Goal: Complete application form

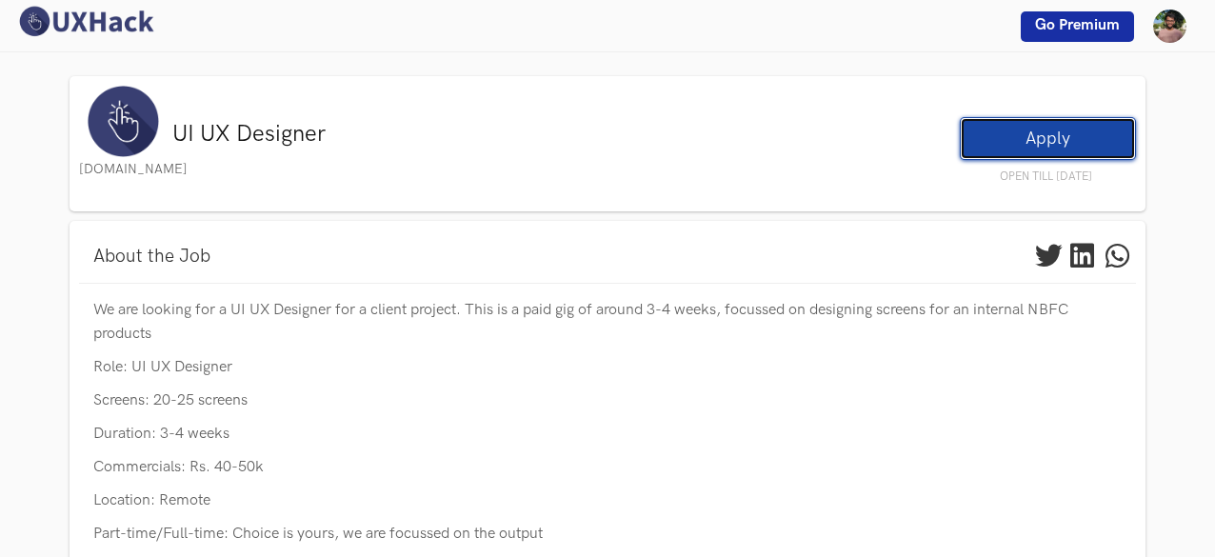
click at [985, 125] on link "Apply" at bounding box center [1048, 138] width 176 height 43
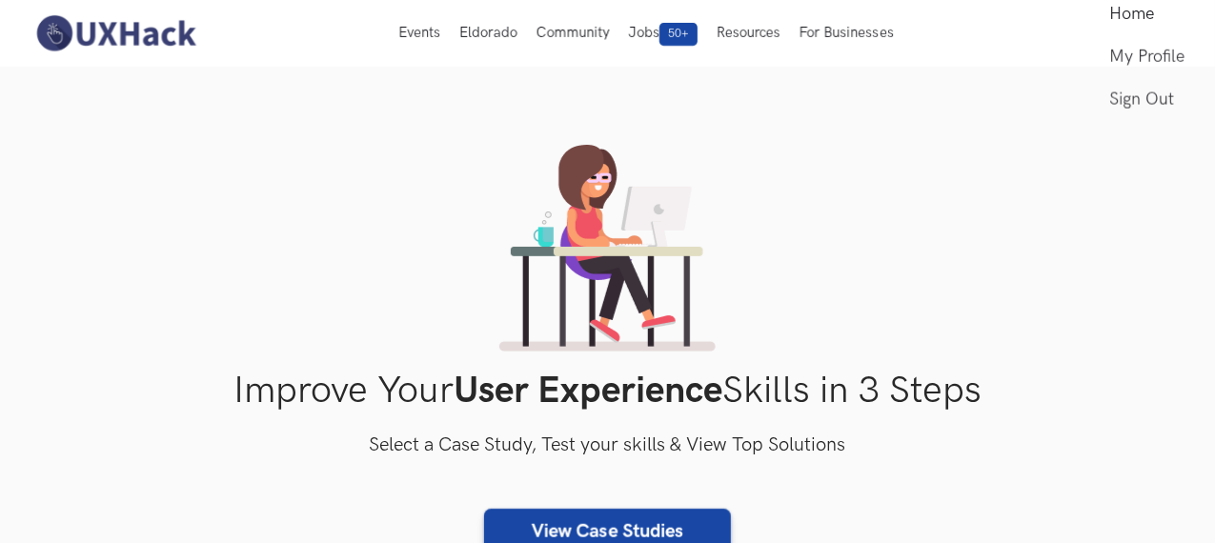
click at [1114, 35] on link "Home" at bounding box center [1146, 13] width 75 height 43
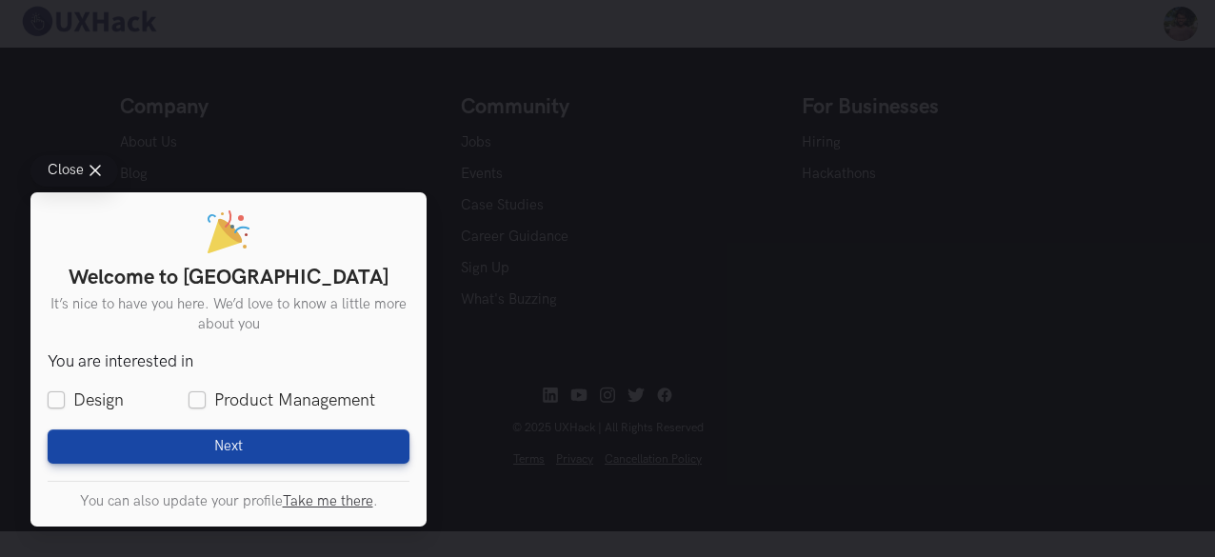
scroll to position [857, 0]
click at [82, 169] on span "Close" at bounding box center [66, 171] width 36 height 14
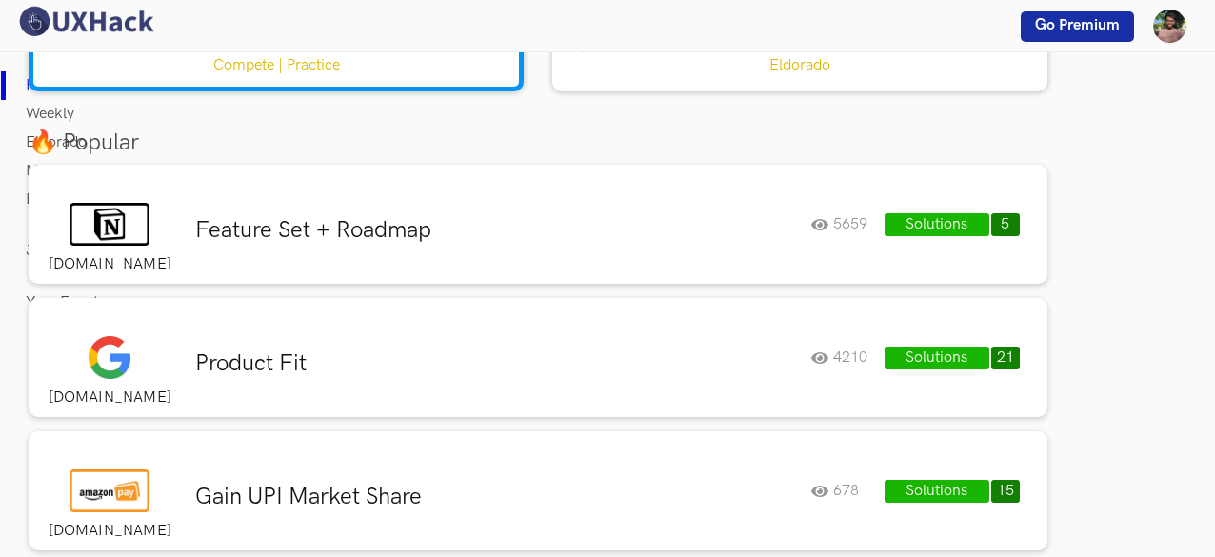
scroll to position [0, 0]
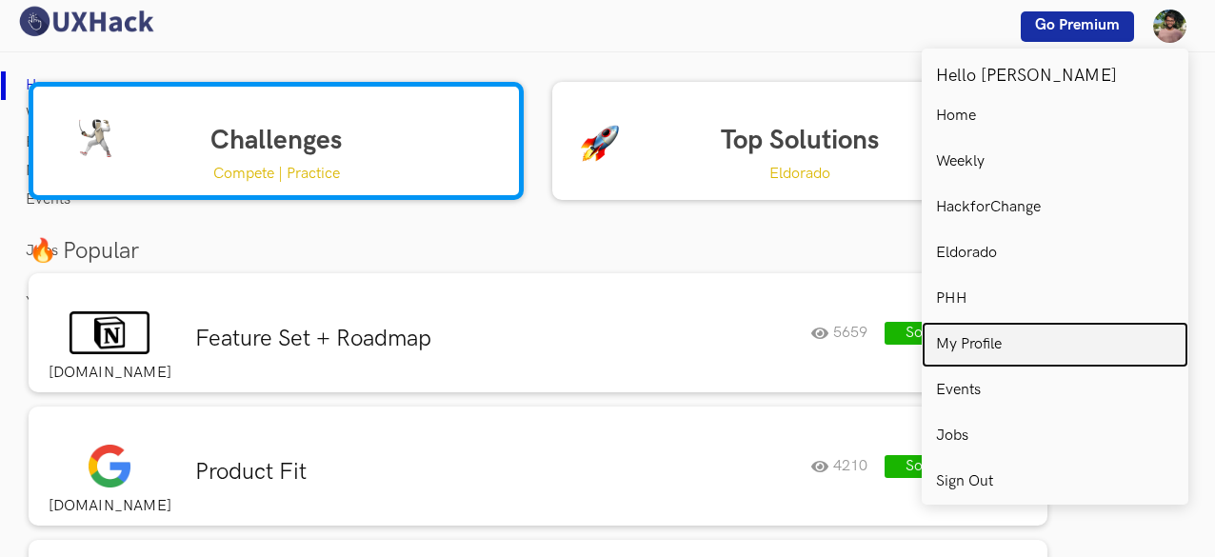
click at [975, 342] on p "My Profile" at bounding box center [969, 344] width 66 height 17
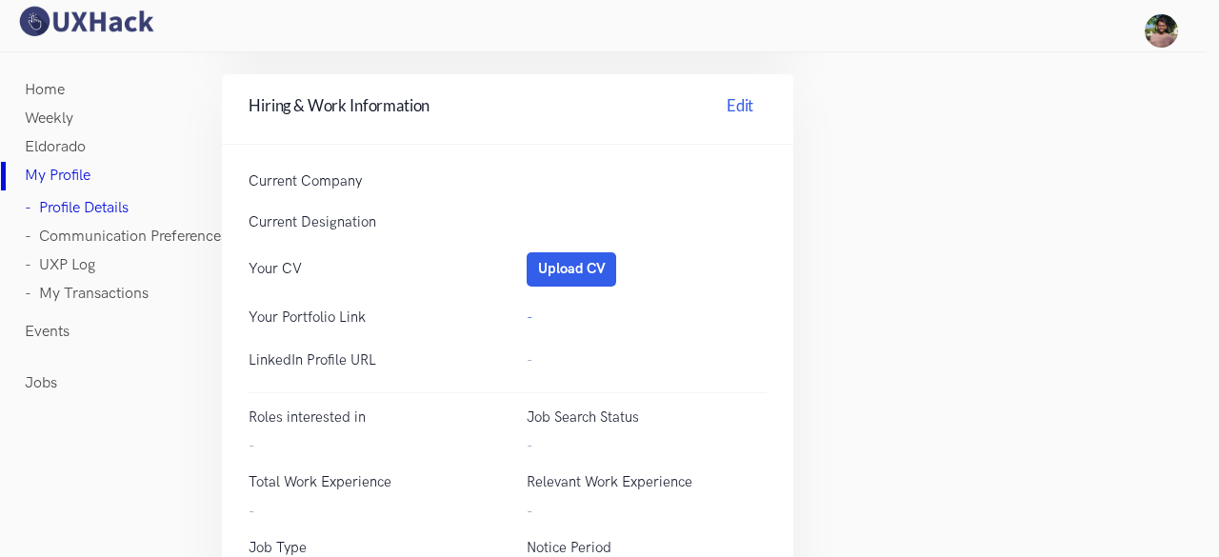
scroll to position [667, 0]
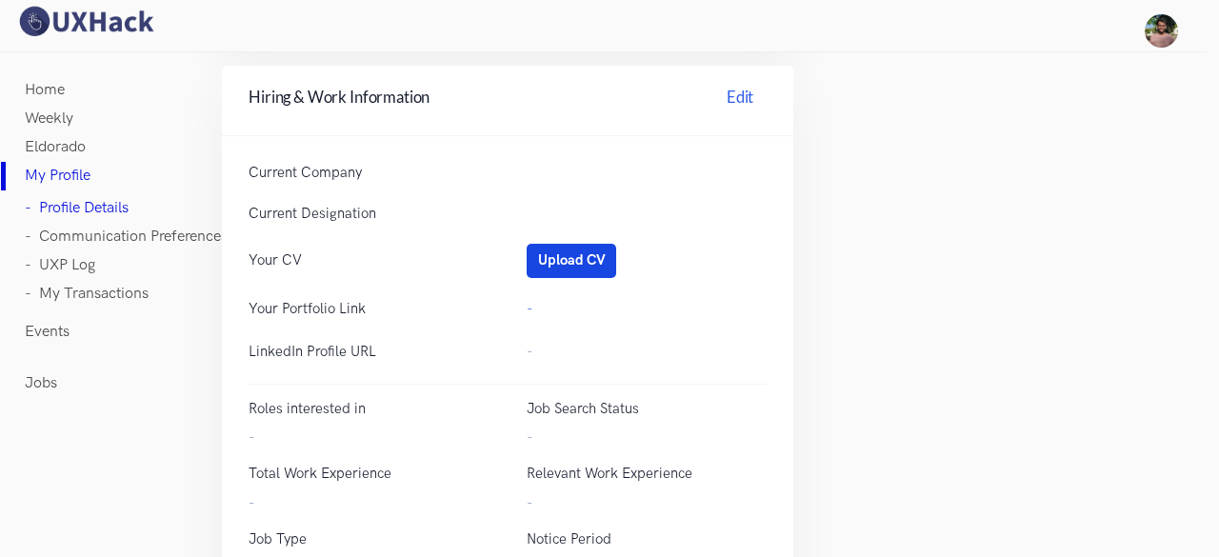
click at [562, 249] on button "Upload CV" at bounding box center [572, 261] width 90 height 34
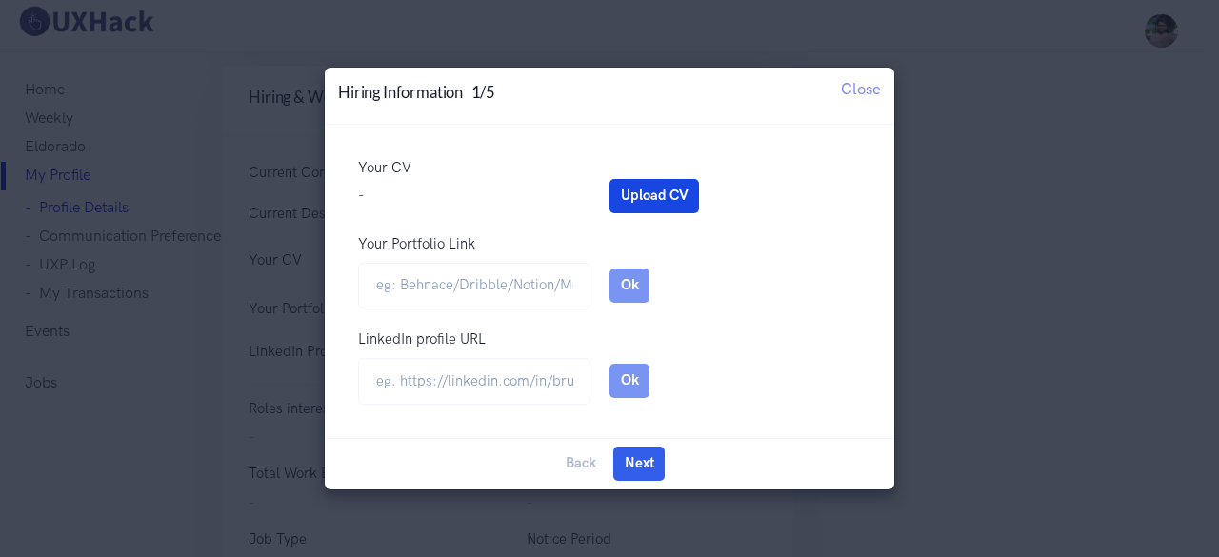
click at [661, 195] on button "Upload CV" at bounding box center [655, 196] width 90 height 34
click at [461, 296] on input "Your Portfolio Link" at bounding box center [474, 286] width 232 height 47
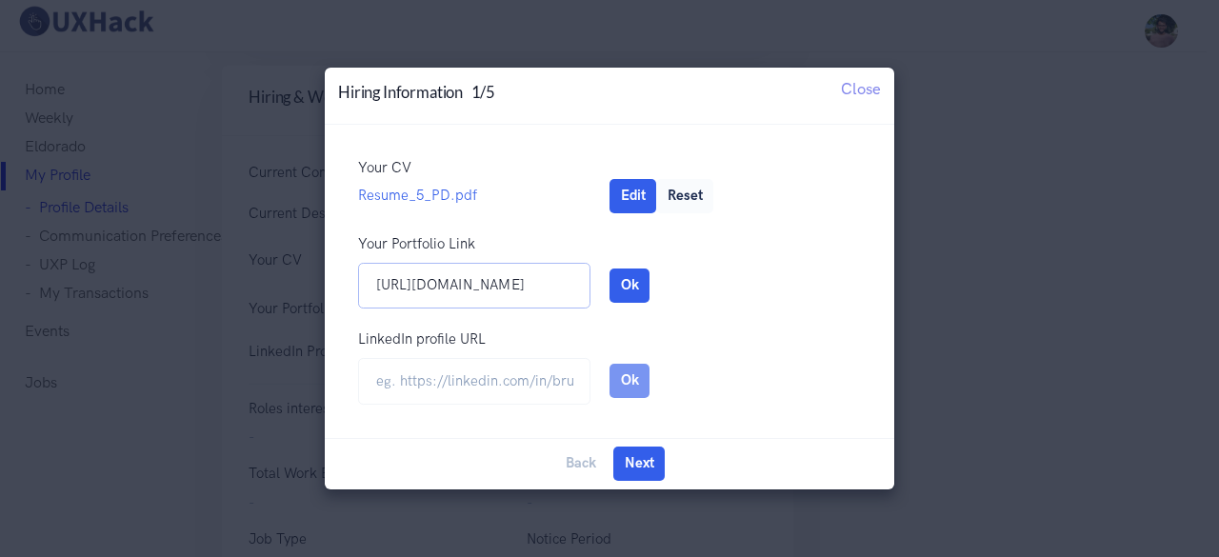
type input "https://kshitizkaportfolio.framer.website"
click at [512, 390] on input "url" at bounding box center [474, 381] width 232 height 47
type input "https://www.linkedin.com/in/kshitiz-kamal-2445a9252/"
click at [573, 293] on input "[URL][DOMAIN_NAME]" at bounding box center [474, 286] width 232 height 47
click at [608, 292] on div "https://kshitizkaportfolio.framer.website" at bounding box center [474, 286] width 271 height 47
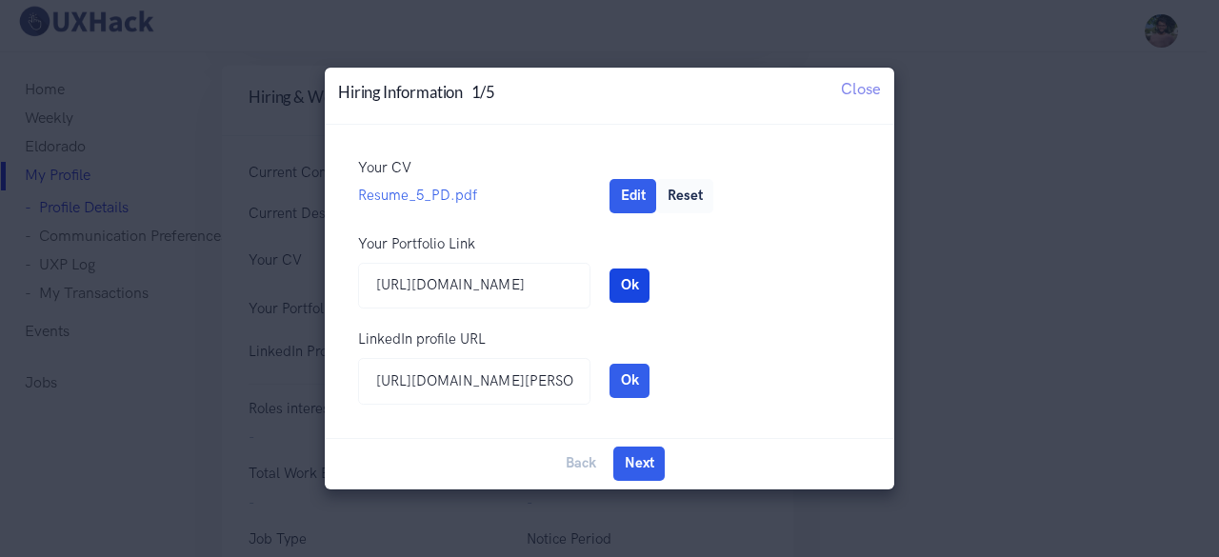
click at [622, 292] on button "Ok" at bounding box center [630, 286] width 40 height 34
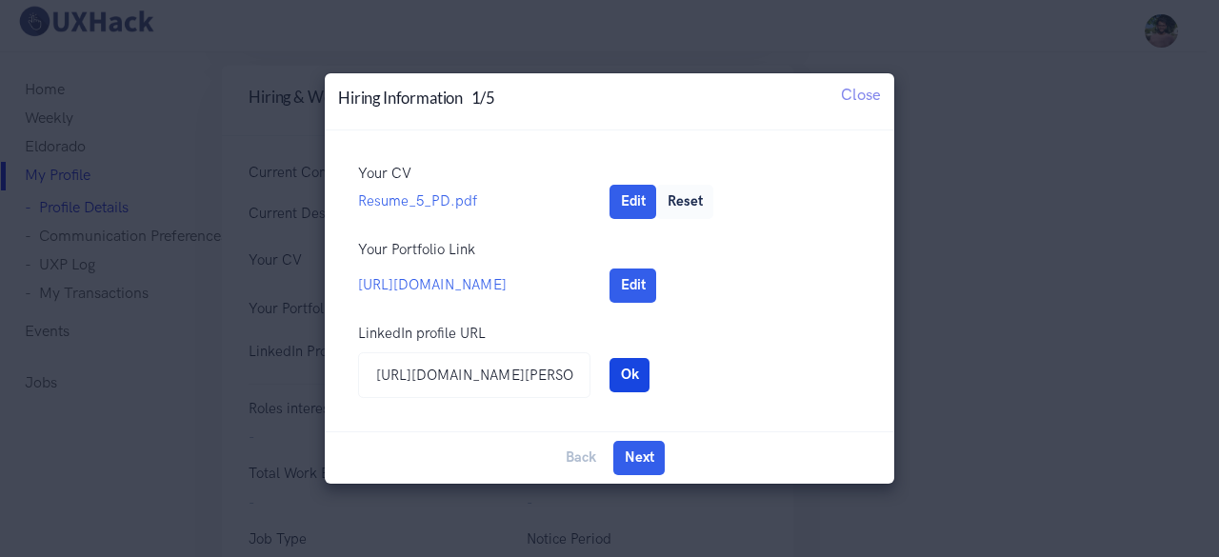
click at [638, 380] on button "Ok" at bounding box center [630, 375] width 40 height 34
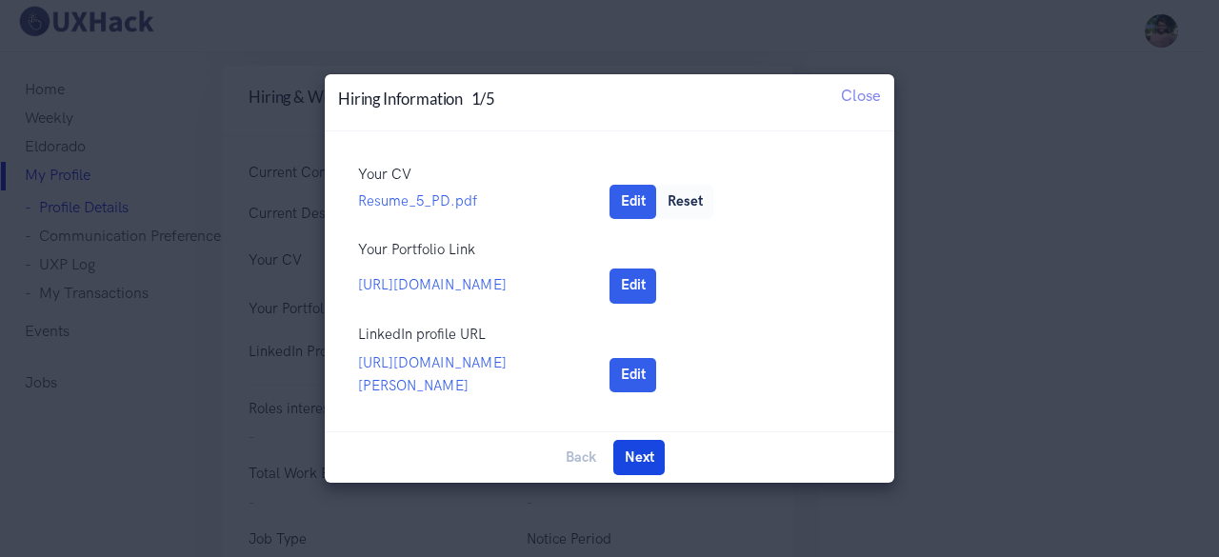
click at [641, 454] on button "Next" at bounding box center [638, 457] width 51 height 34
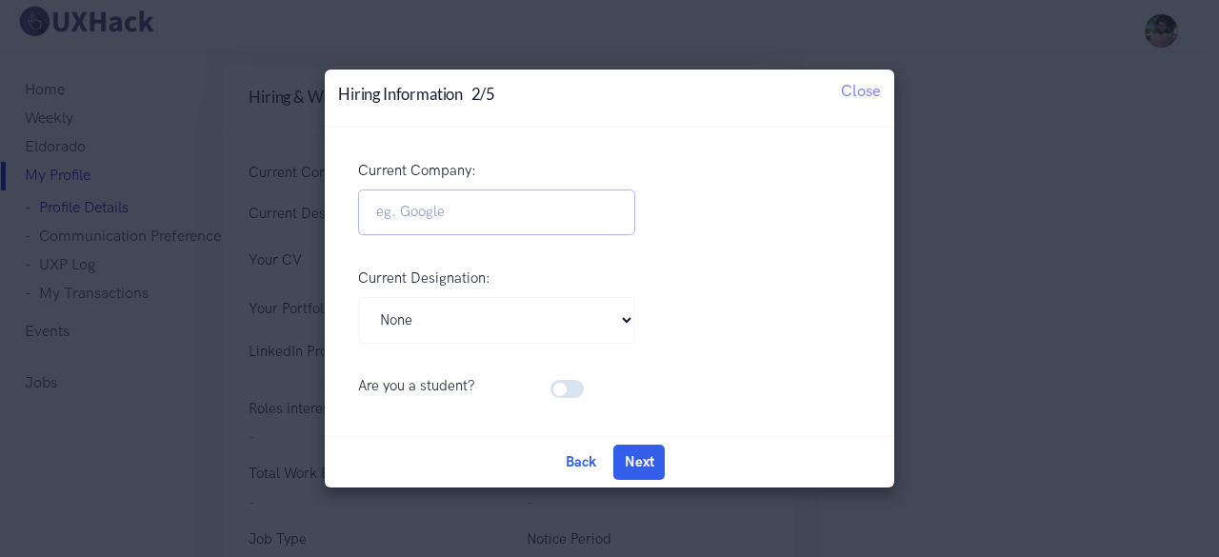
click at [469, 216] on input "Current Company:" at bounding box center [496, 213] width 277 height 47
type input "therojgaar"
click at [471, 311] on select "Pick Your Designation Associate Product Manager Product Designer Product Manage…" at bounding box center [496, 320] width 277 height 47
click at [358, 297] on select "Pick Your Designation Associate Product Manager Product Designer Product Manage…" at bounding box center [496, 320] width 277 height 47
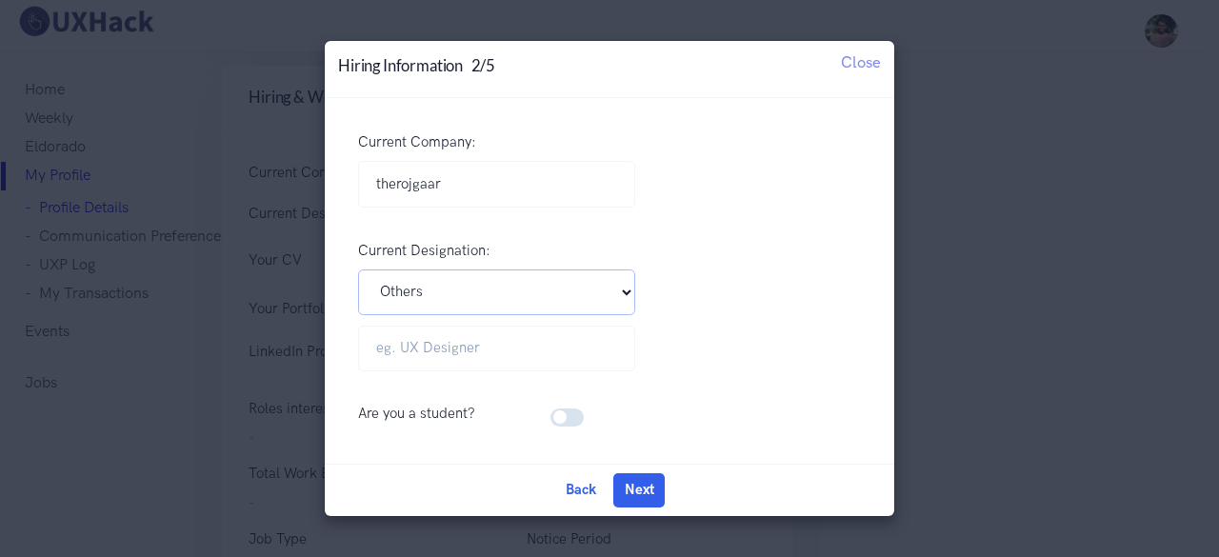
click at [459, 295] on select "Pick Your Designation Associate Product Manager Product Designer Product Manage…" at bounding box center [496, 293] width 277 height 47
click at [358, 297] on select "Pick Your Designation Associate Product Manager Product Designer Product Manage…" at bounding box center [496, 293] width 277 height 47
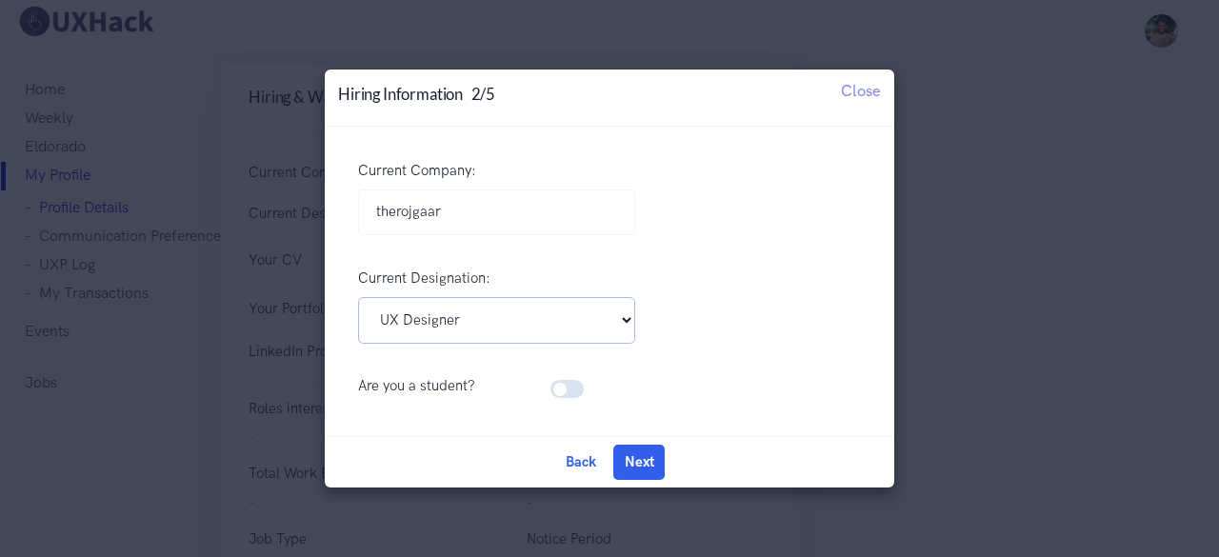
click at [440, 309] on select "Pick Your Designation Associate Product Manager Product Designer Product Manage…" at bounding box center [496, 320] width 277 height 47
select select "Product Designer"
click at [358, 297] on select "Pick Your Designation Associate Product Manager Product Designer Product Manage…" at bounding box center [496, 320] width 277 height 47
click at [591, 378] on label at bounding box center [591, 378] width 0 height 0
click at [563, 382] on input "checkbox" at bounding box center [557, 387] width 13 height 18
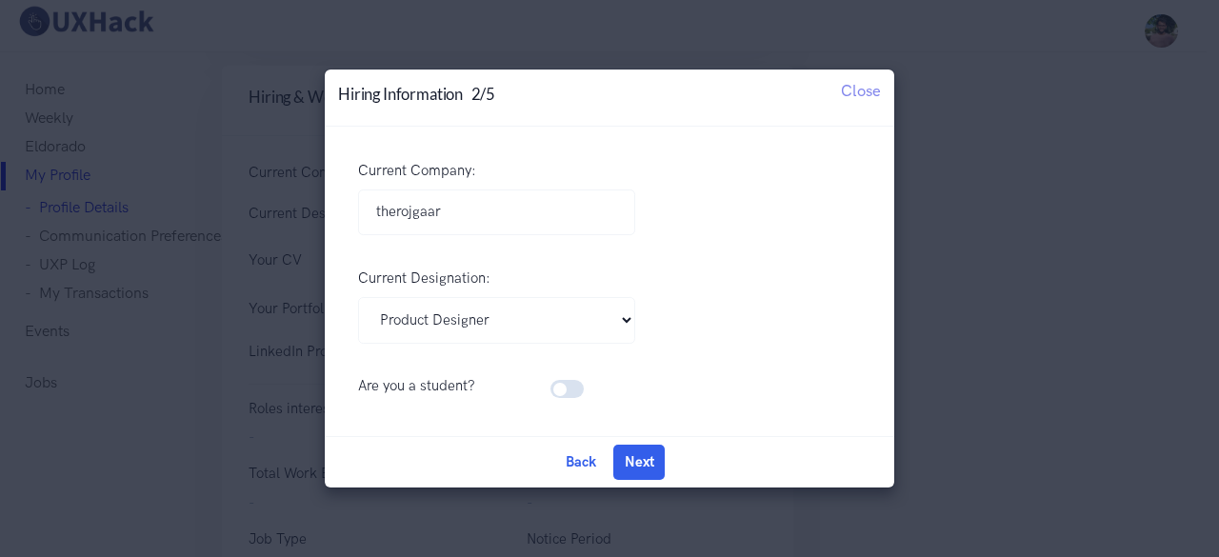
checkbox input "true"
select select
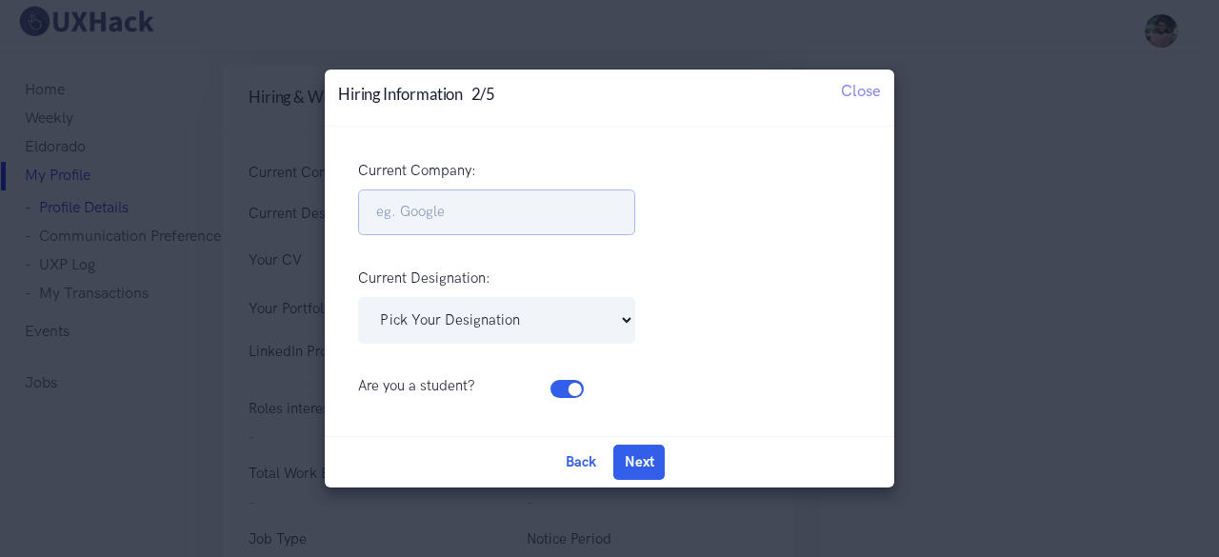
click at [435, 207] on input "Current Company:" at bounding box center [496, 213] width 277 height 47
click at [591, 378] on label at bounding box center [591, 378] width 0 height 0
click at [558, 390] on input "checkbox" at bounding box center [557, 387] width 13 height 18
checkbox input "false"
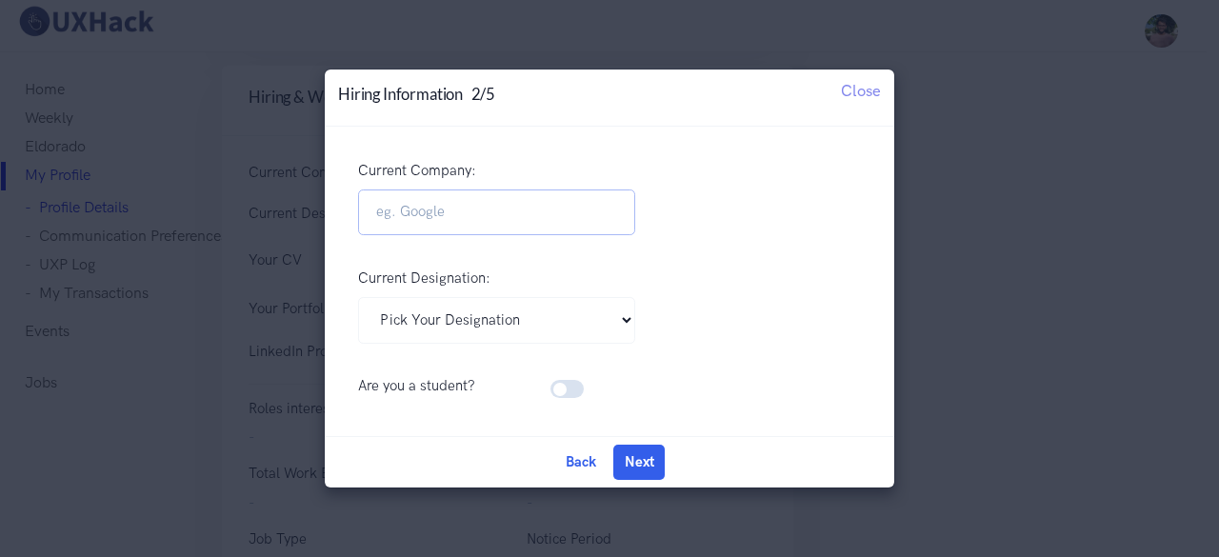
click at [450, 209] on input "Current Company:" at bounding box center [496, 213] width 277 height 47
type input "therojgaar"
click at [526, 346] on div "Pick Your Designation Associate Product Manager Product Designer Product Manage…" at bounding box center [609, 330] width 541 height 66
click at [514, 331] on select "Pick Your Designation Associate Product Manager Product Designer Product Manage…" at bounding box center [496, 320] width 277 height 47
select select "Product Designer"
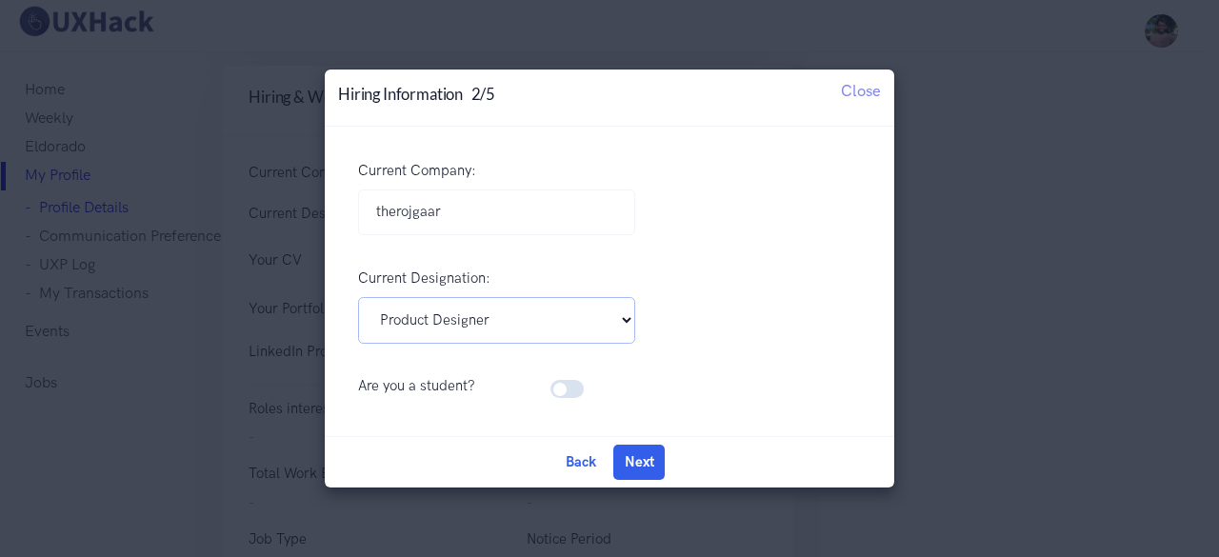
click at [358, 297] on select "Pick Your Designation Associate Product Manager Product Designer Product Manage…" at bounding box center [496, 320] width 277 height 47
click at [652, 451] on button "Next" at bounding box center [638, 462] width 51 height 34
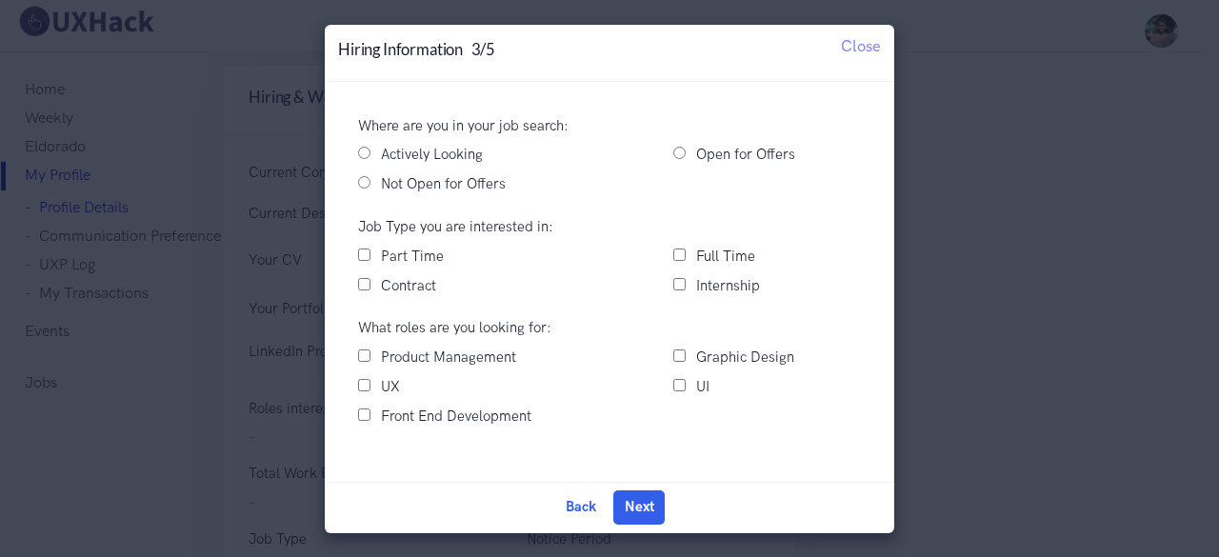
click at [413, 150] on label "Actively Looking" at bounding box center [432, 155] width 102 height 23
click at [371, 150] on input "Actively Looking" at bounding box center [364, 153] width 12 height 12
radio input "true"
click at [676, 256] on input "Full Time" at bounding box center [679, 255] width 12 height 12
checkbox input "true"
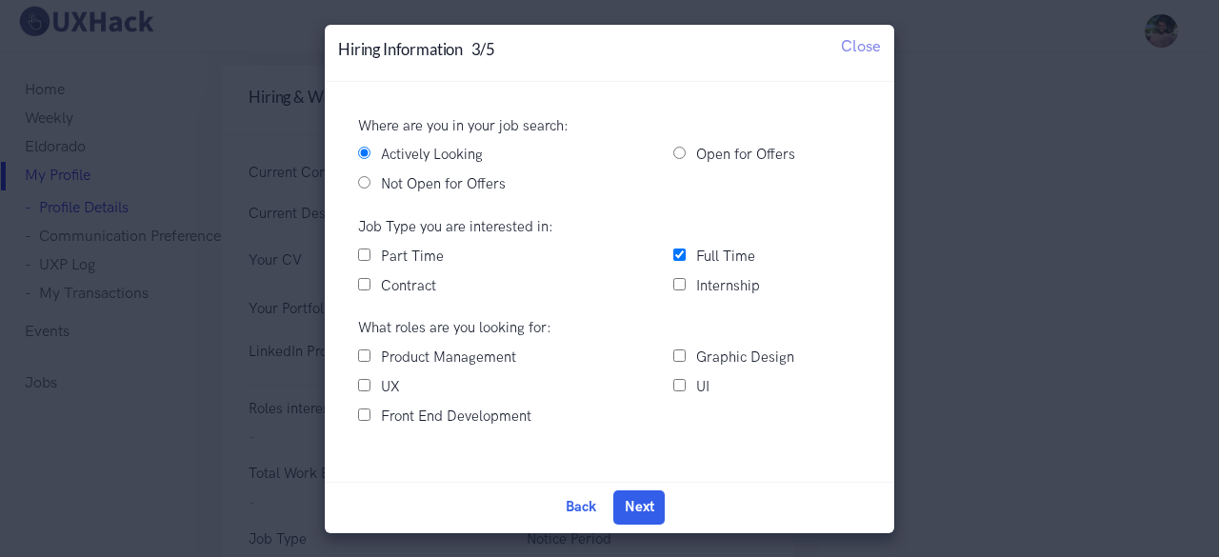
click at [686, 290] on input "Internship" at bounding box center [679, 284] width 12 height 12
checkbox input "true"
click at [406, 260] on label "Part Time" at bounding box center [412, 257] width 63 height 23
click at [371, 260] on input "Part Time" at bounding box center [364, 255] width 12 height 12
checkbox input "true"
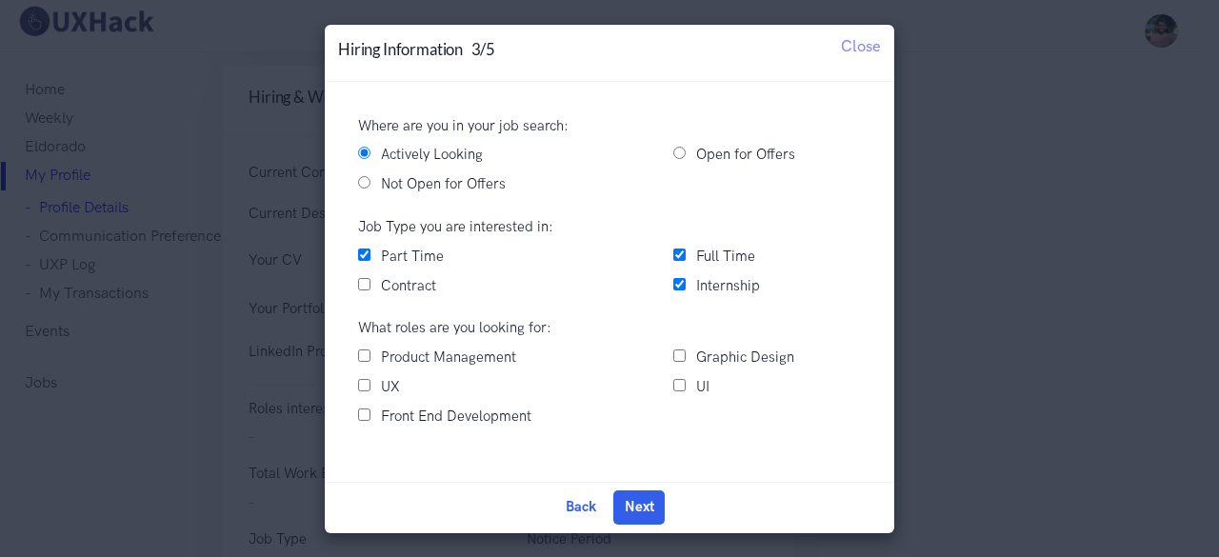
click at [397, 388] on label "UX" at bounding box center [390, 387] width 19 height 23
click at [371, 388] on input "UX" at bounding box center [364, 385] width 12 height 12
checkbox input "true"
click at [673, 380] on input "UI" at bounding box center [679, 385] width 12 height 12
checkbox input "true"
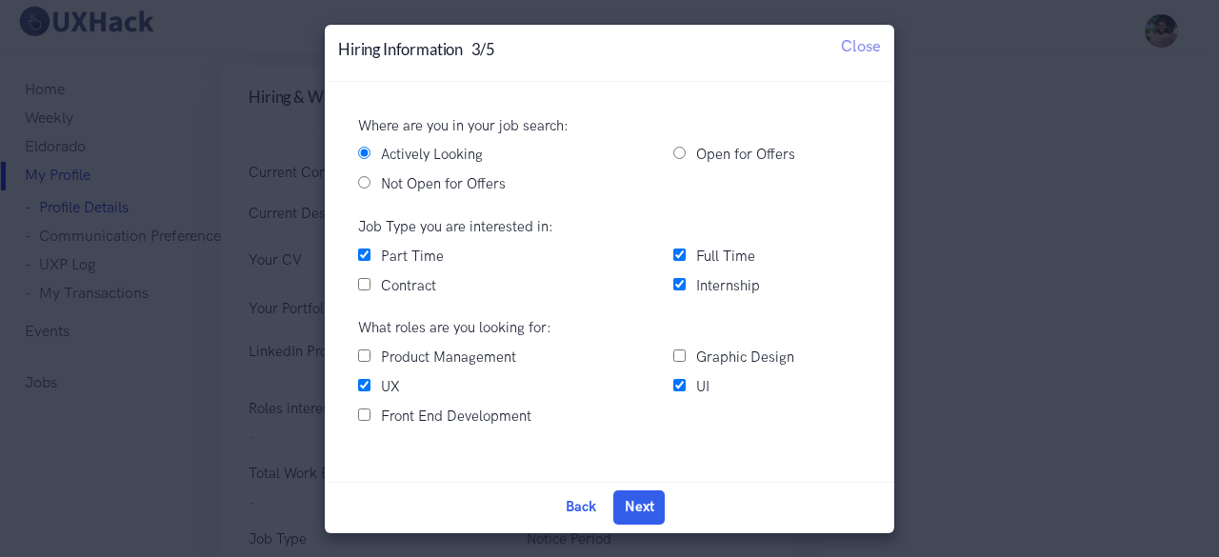
click at [478, 418] on label "Front End Development" at bounding box center [456, 417] width 151 height 23
click at [371, 418] on input "Front End Development" at bounding box center [364, 415] width 12 height 12
checkbox input "true"
click at [634, 498] on button "Next" at bounding box center [638, 508] width 51 height 34
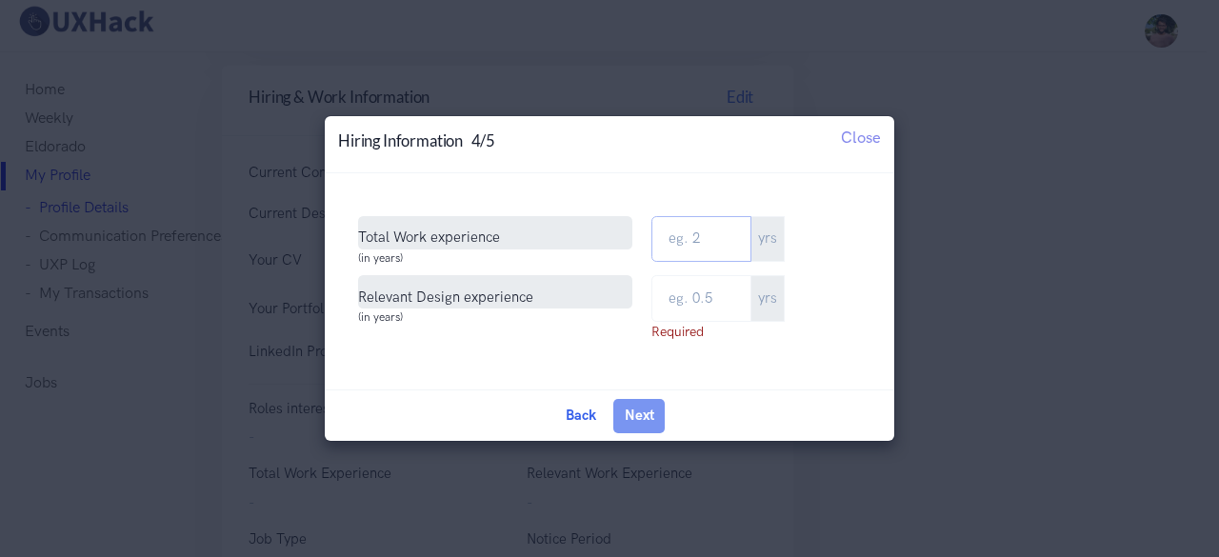
click at [693, 237] on input "Total Work Experience" at bounding box center [702, 239] width 100 height 47
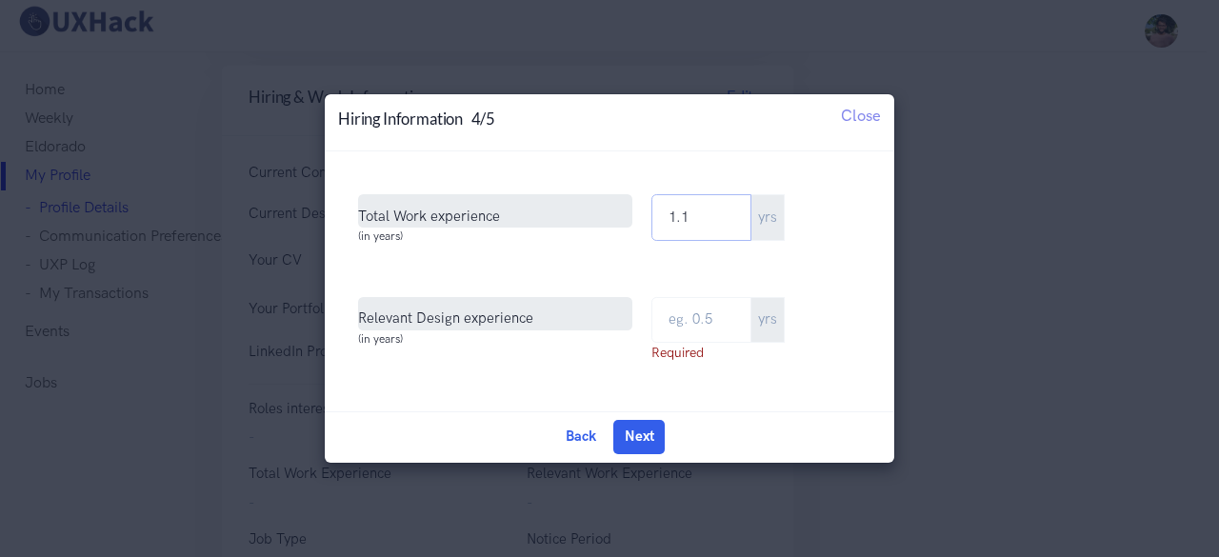
type input "1.1"
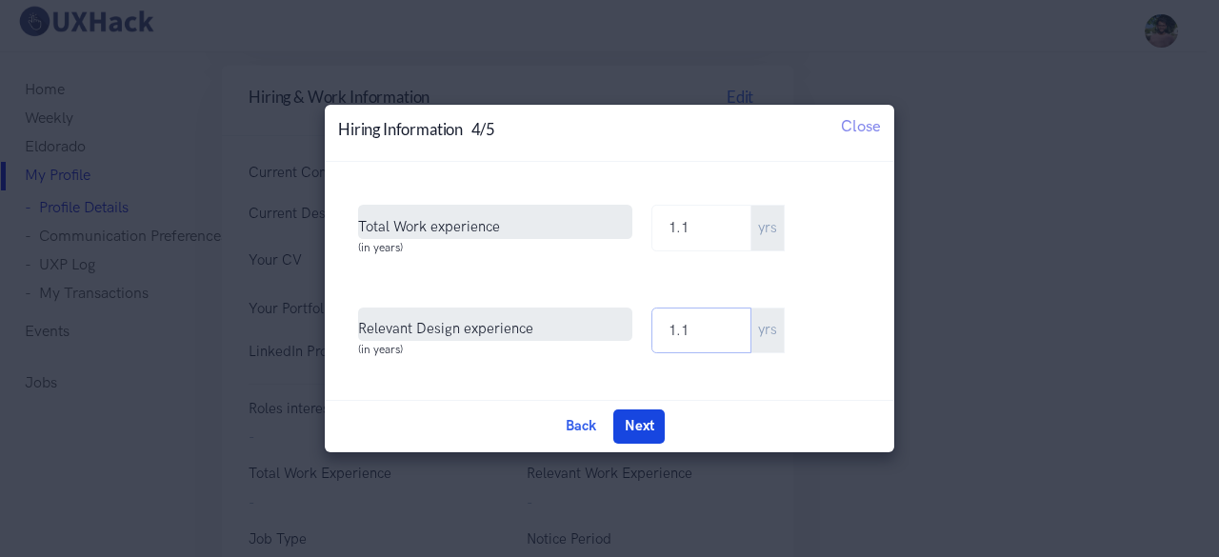
type input "1.1"
click at [642, 427] on button "Next" at bounding box center [638, 427] width 51 height 34
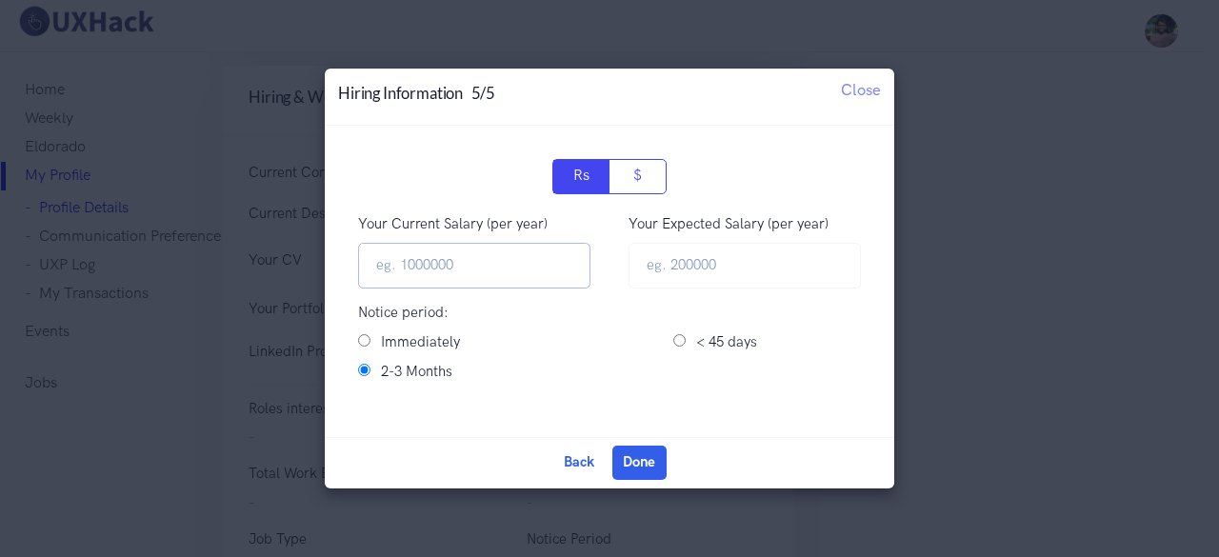
click at [435, 266] on input "Your Current Salary (per year)" at bounding box center [474, 266] width 232 height 47
type input "96000"
type input "150000"
click at [681, 342] on input "< 45 days" at bounding box center [679, 340] width 12 height 12
radio input "true"
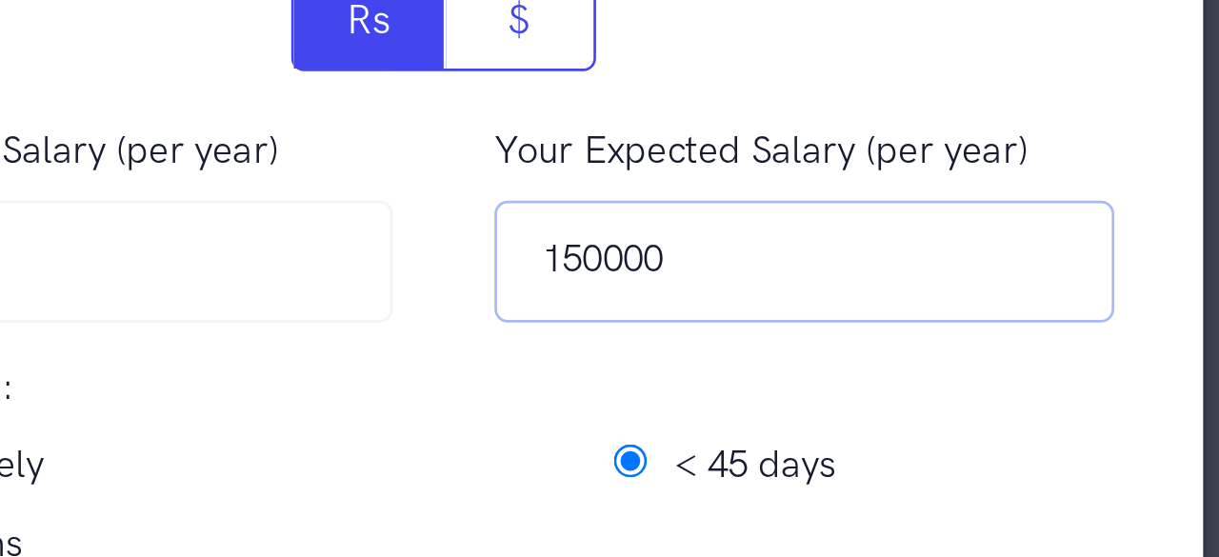
click at [666, 260] on input "150000" at bounding box center [745, 266] width 232 height 47
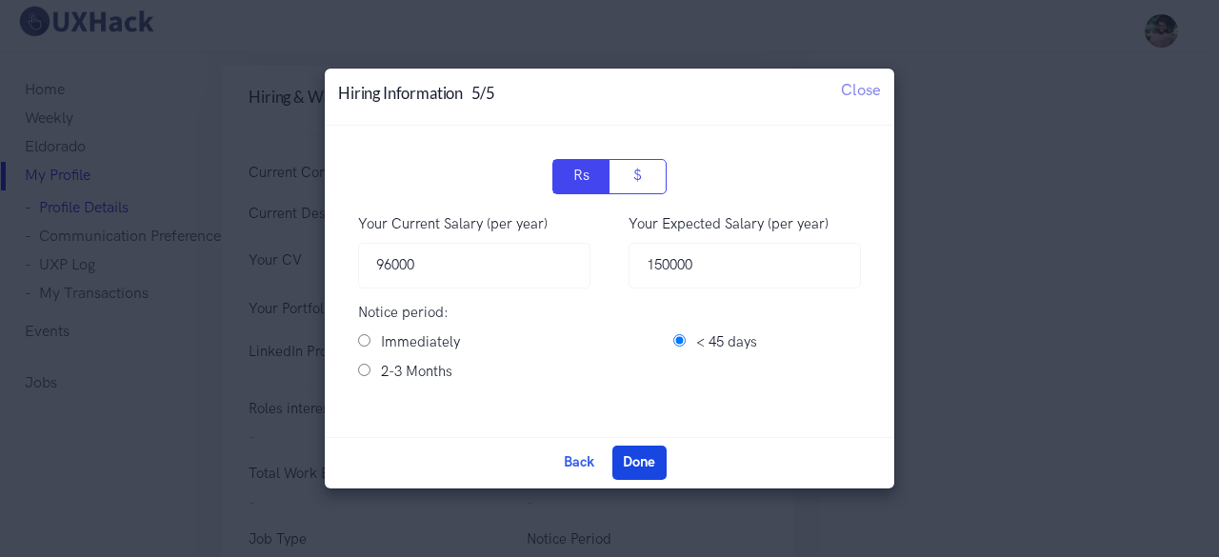
click at [641, 460] on button "Done" at bounding box center [639, 463] width 54 height 34
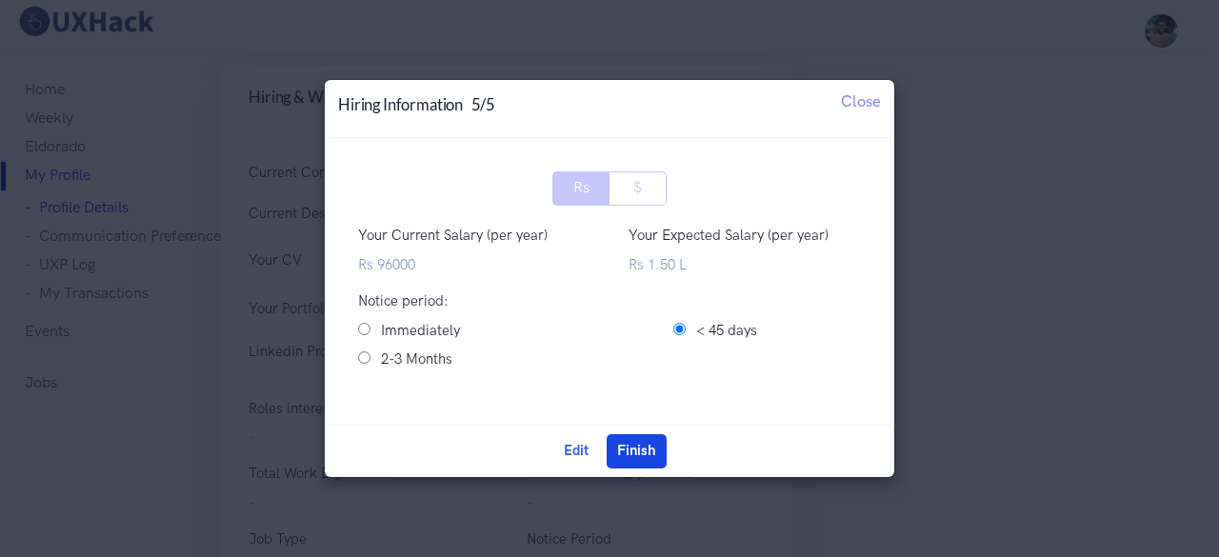
click at [641, 447] on button "Finish" at bounding box center [637, 451] width 60 height 34
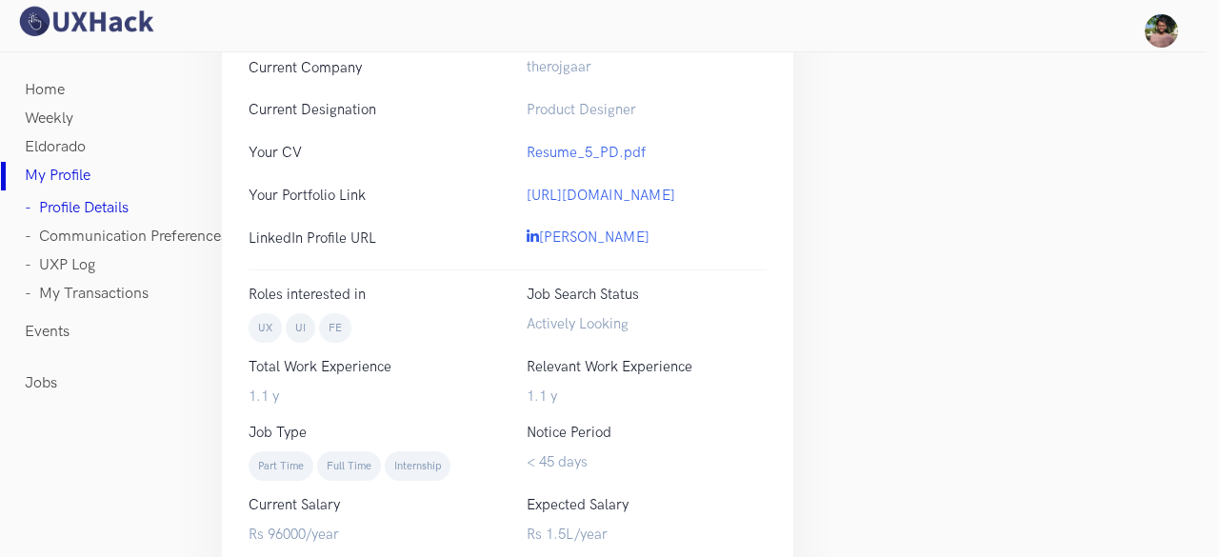
scroll to position [827, 0]
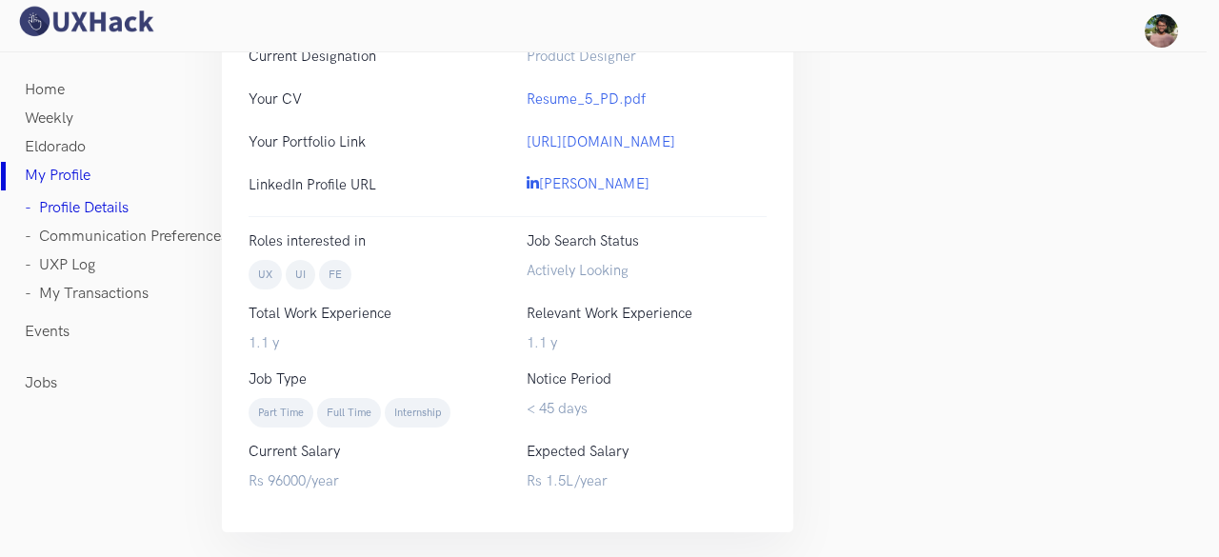
click at [89, 240] on link "- Communication Preferences" at bounding box center [126, 237] width 203 height 29
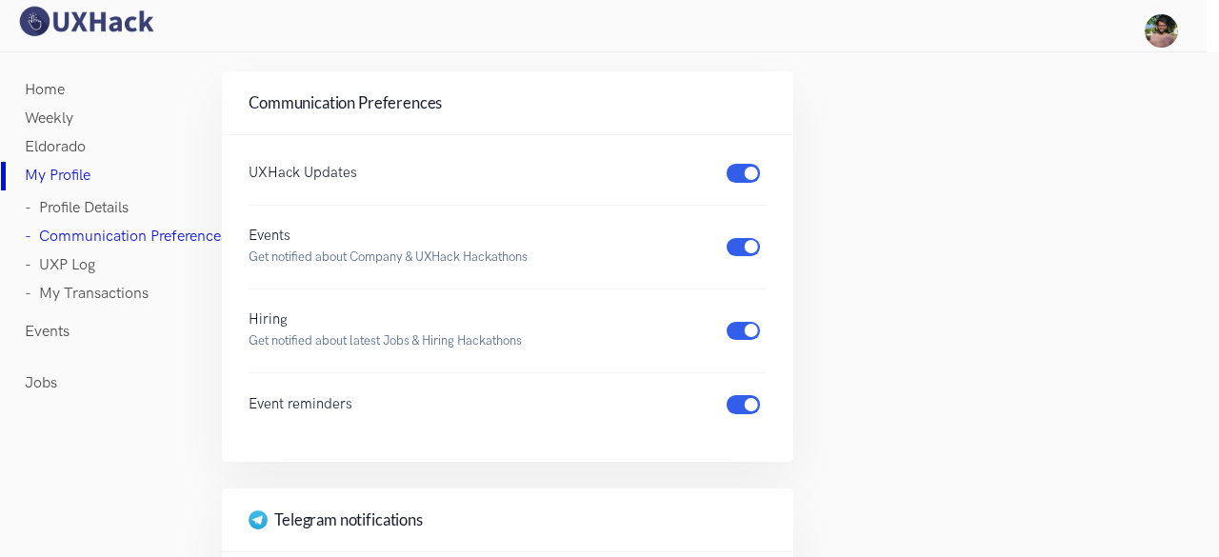
scroll to position [95, 0]
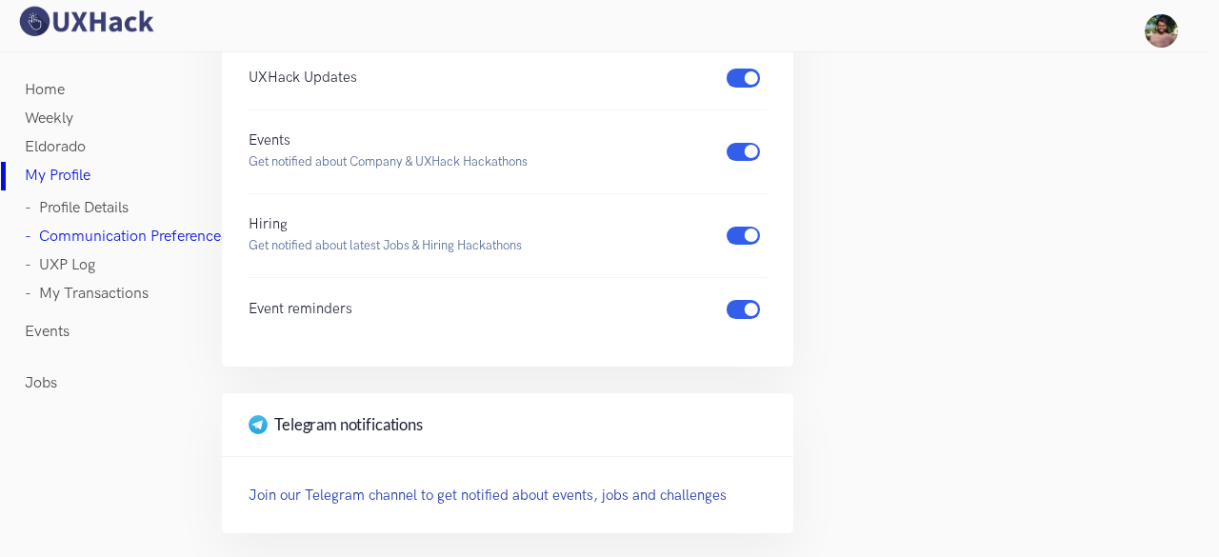
click at [67, 260] on link "- UXP Log" at bounding box center [60, 265] width 70 height 29
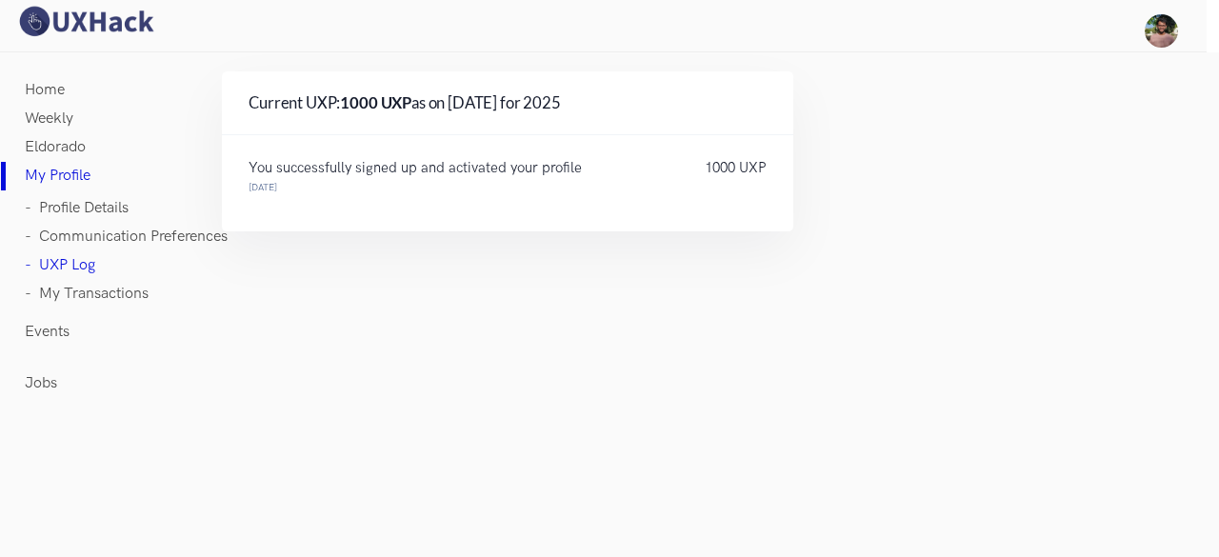
click at [67, 291] on link "- My Transactions" at bounding box center [87, 294] width 124 height 29
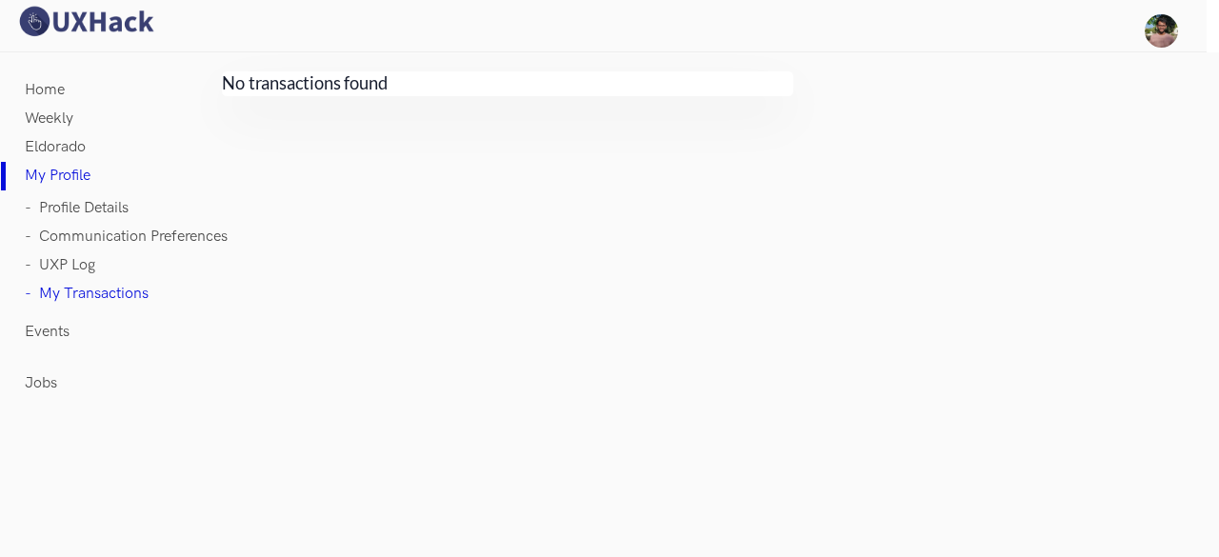
click at [84, 142] on link "Eldorado" at bounding box center [55, 147] width 61 height 29
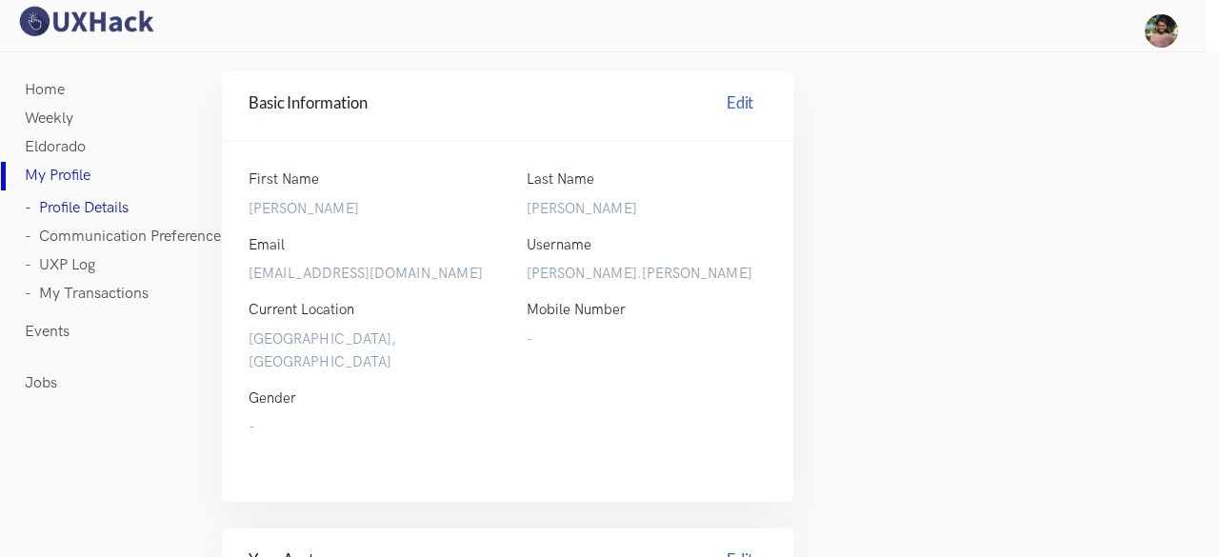
click at [57, 114] on link "Weekly" at bounding box center [49, 119] width 49 height 29
click at [50, 83] on link "Home" at bounding box center [45, 90] width 40 height 29
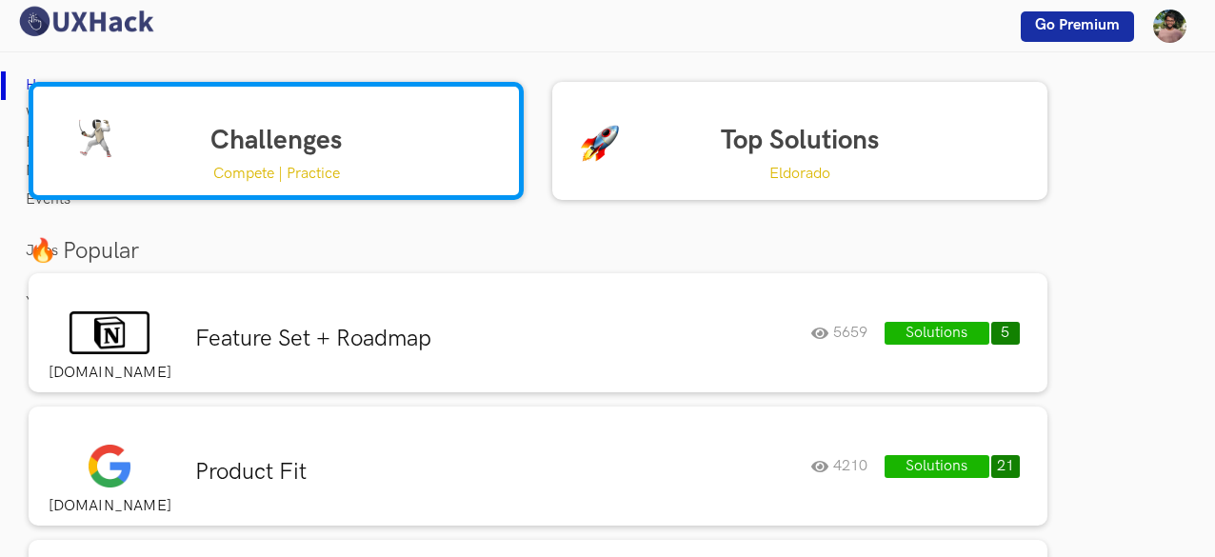
scroll to position [2, 0]
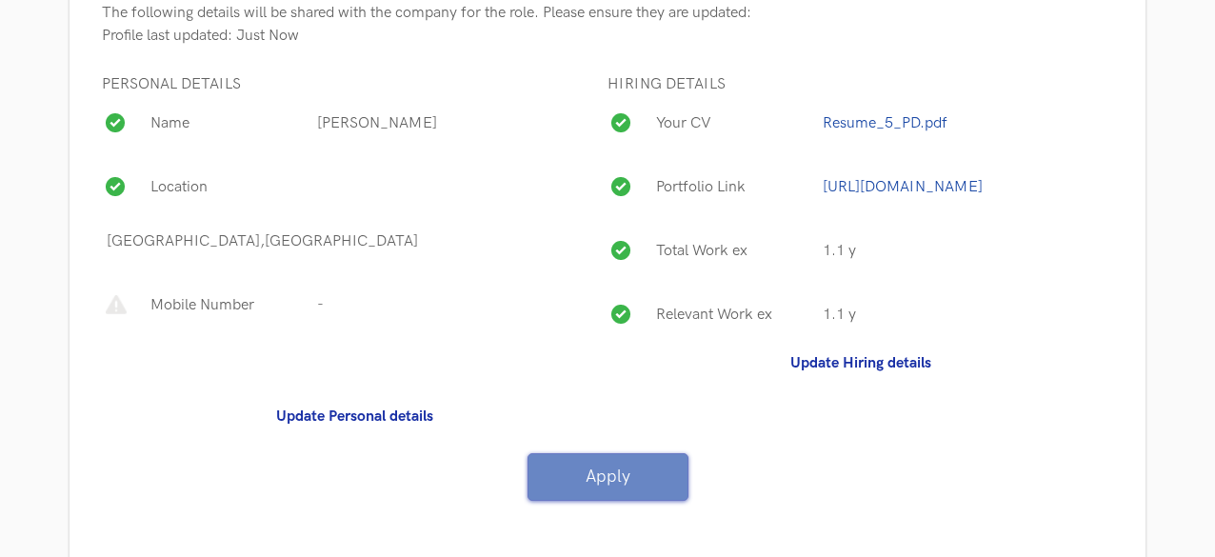
scroll to position [1391, 0]
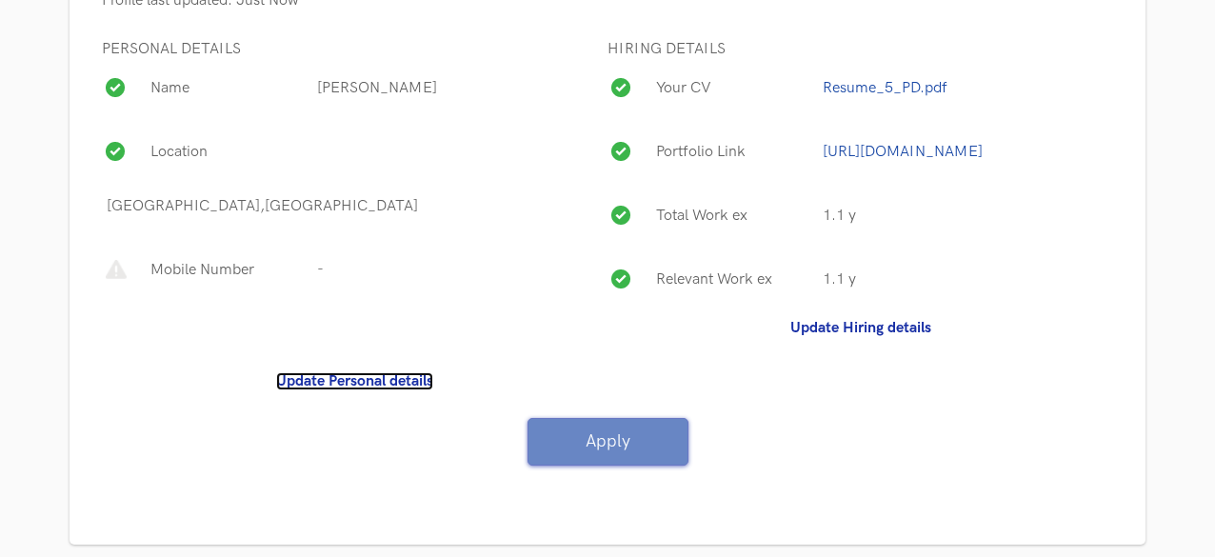
click at [386, 372] on b "Update Personal details" at bounding box center [354, 381] width 157 height 18
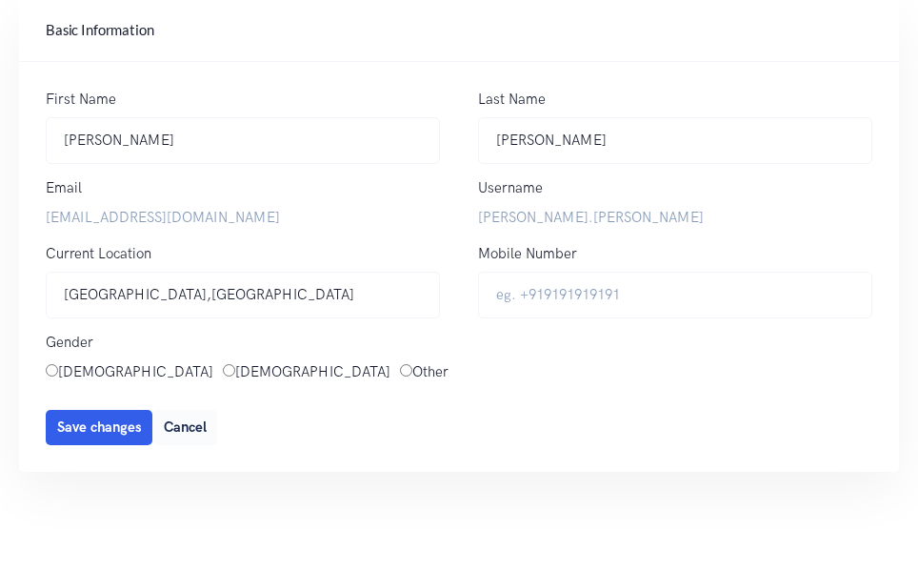
click at [223, 364] on input "Male" at bounding box center [229, 370] width 12 height 12
radio input "true"
click at [547, 281] on input "Mobile Number" at bounding box center [675, 294] width 394 height 47
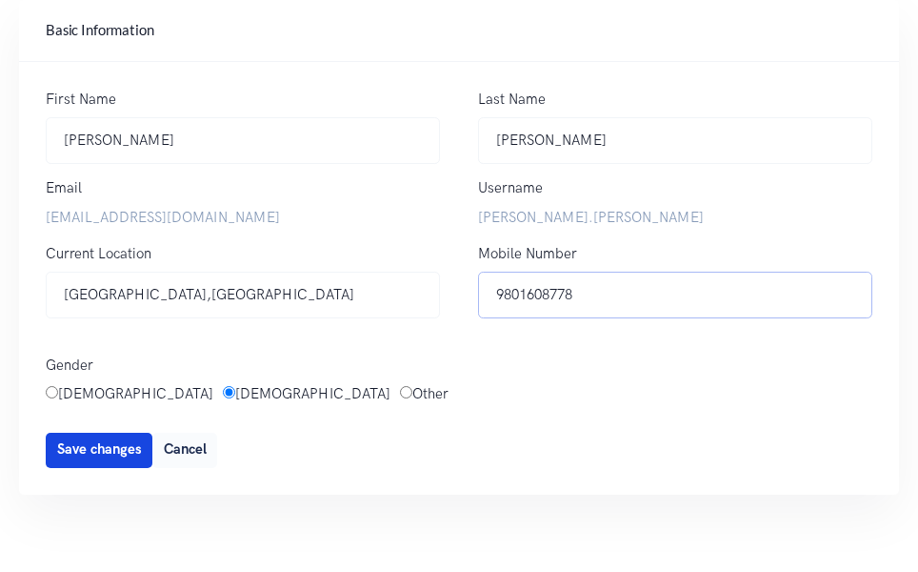
type input "9801608778"
click at [74, 449] on span "Save changes" at bounding box center [99, 449] width 85 height 16
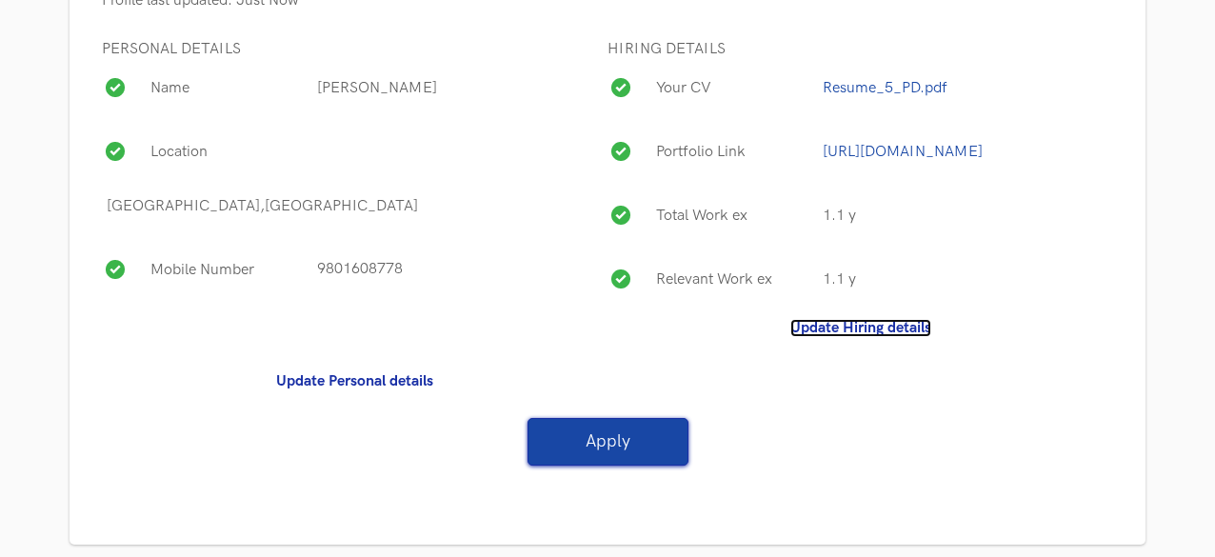
click at [827, 321] on b "Update Hiring details" at bounding box center [861, 328] width 141 height 18
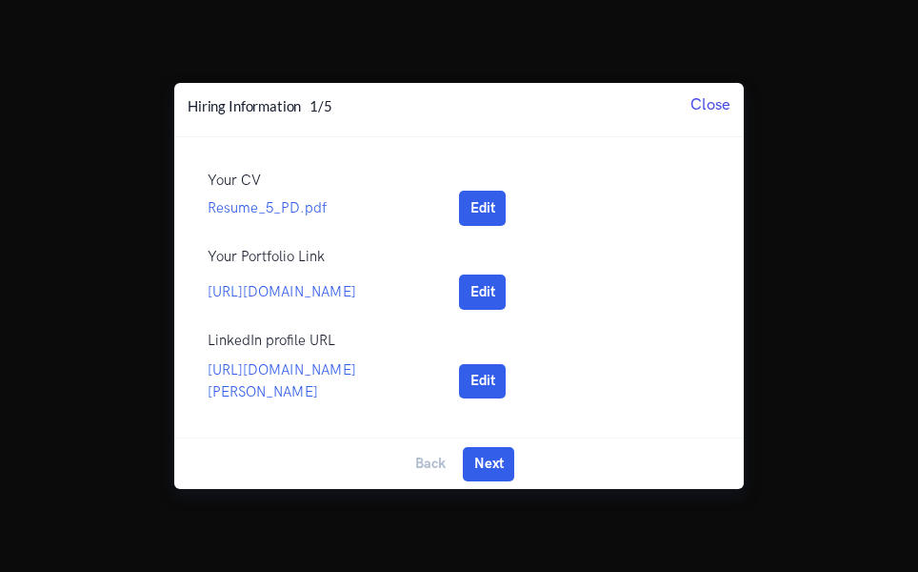
click at [705, 111] on span "Close" at bounding box center [711, 103] width 40 height 19
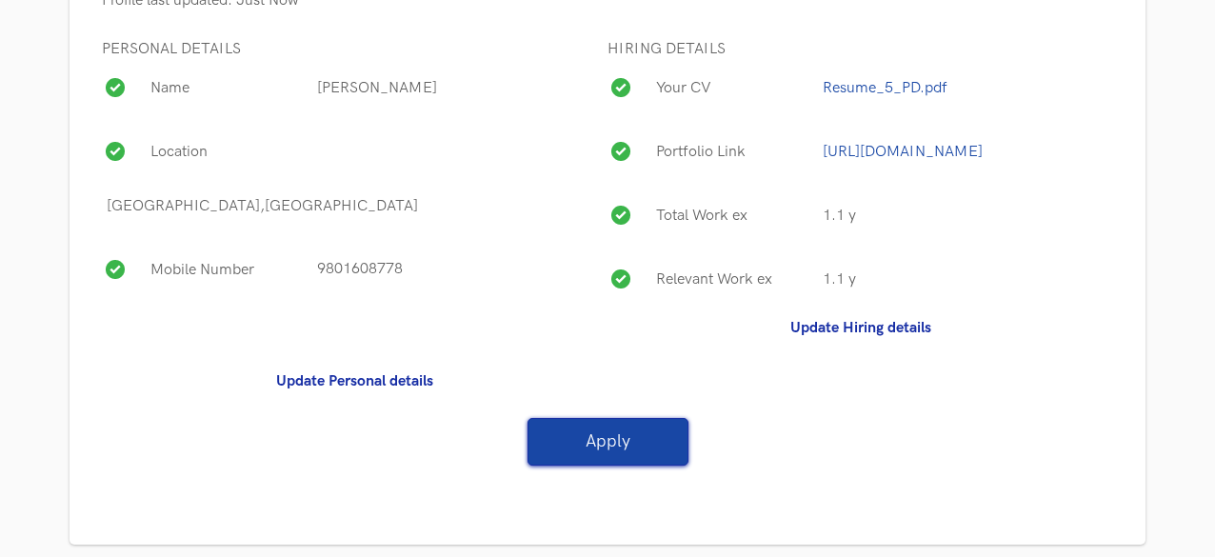
click at [655, 418] on button "Apply" at bounding box center [608, 442] width 161 height 48
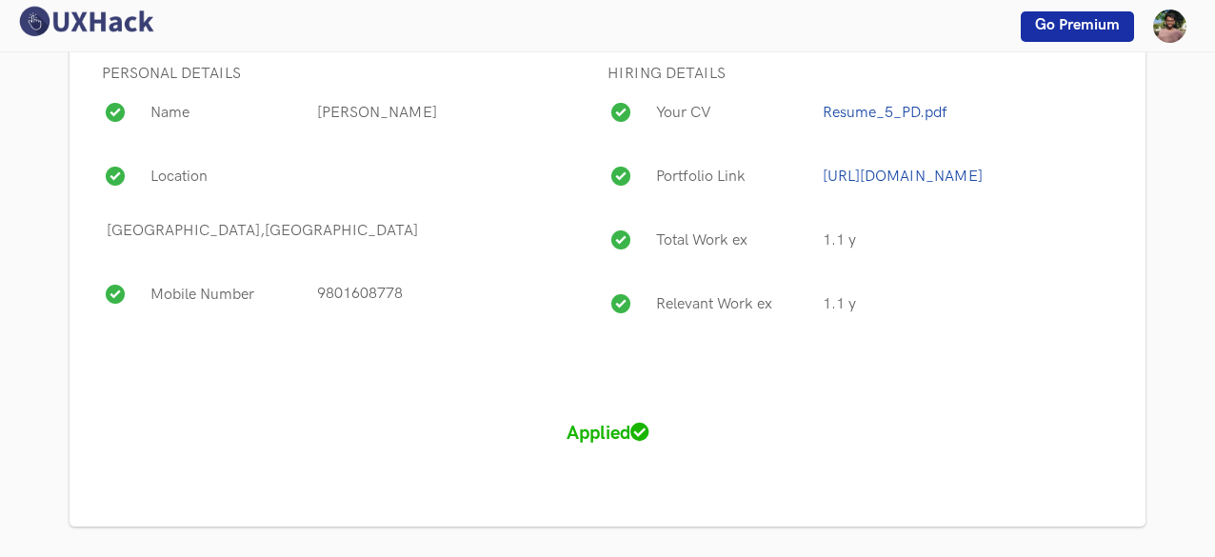
scroll to position [1347, 0]
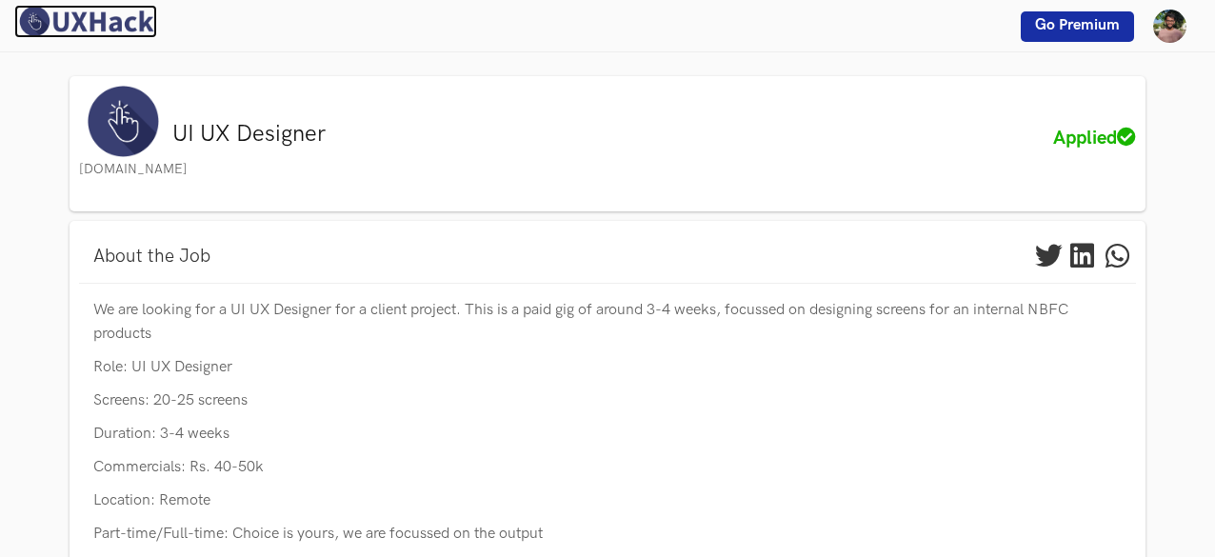
click at [105, 32] on img at bounding box center [85, 21] width 143 height 33
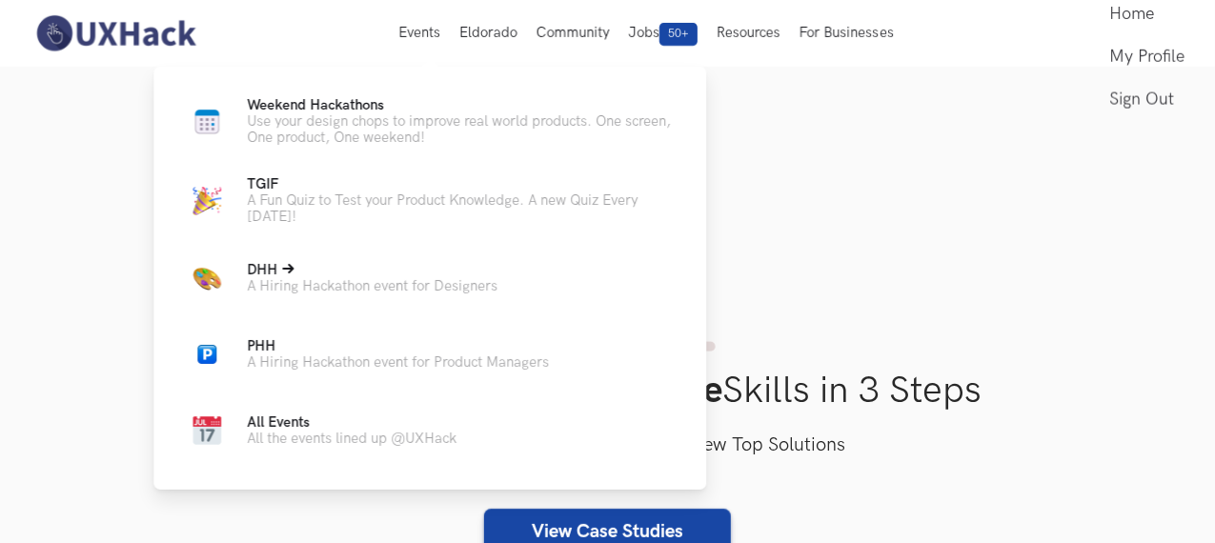
click at [317, 278] on p "DHH Live" at bounding box center [372, 270] width 251 height 16
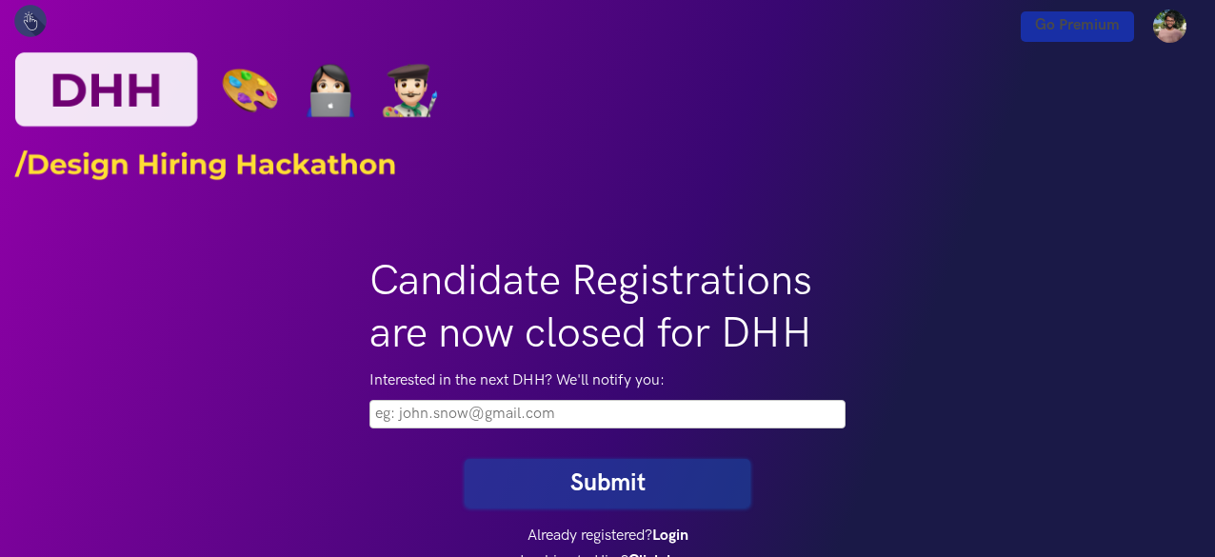
click at [453, 412] on input "email" at bounding box center [608, 414] width 476 height 29
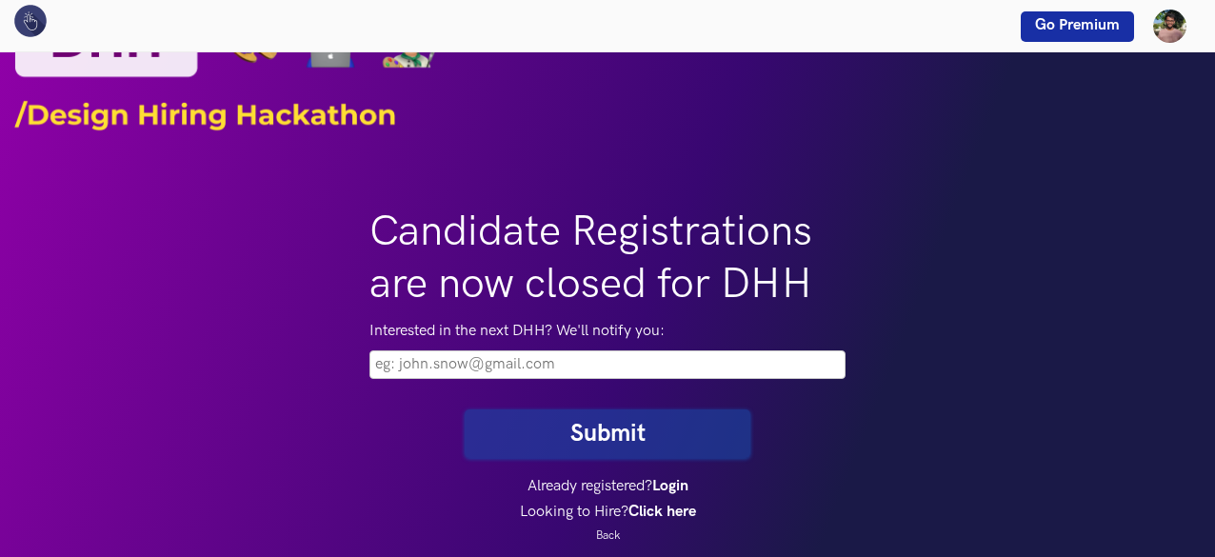
scroll to position [50, 0]
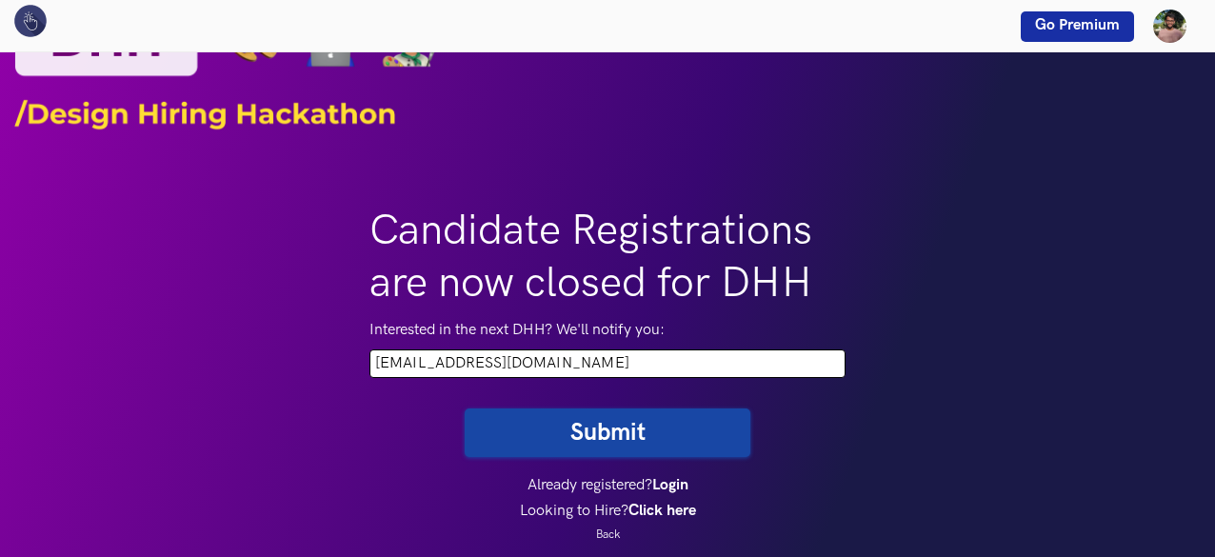
type input "yokkharsh12@gmail.com"
click at [548, 412] on button "Submit" at bounding box center [608, 433] width 286 height 49
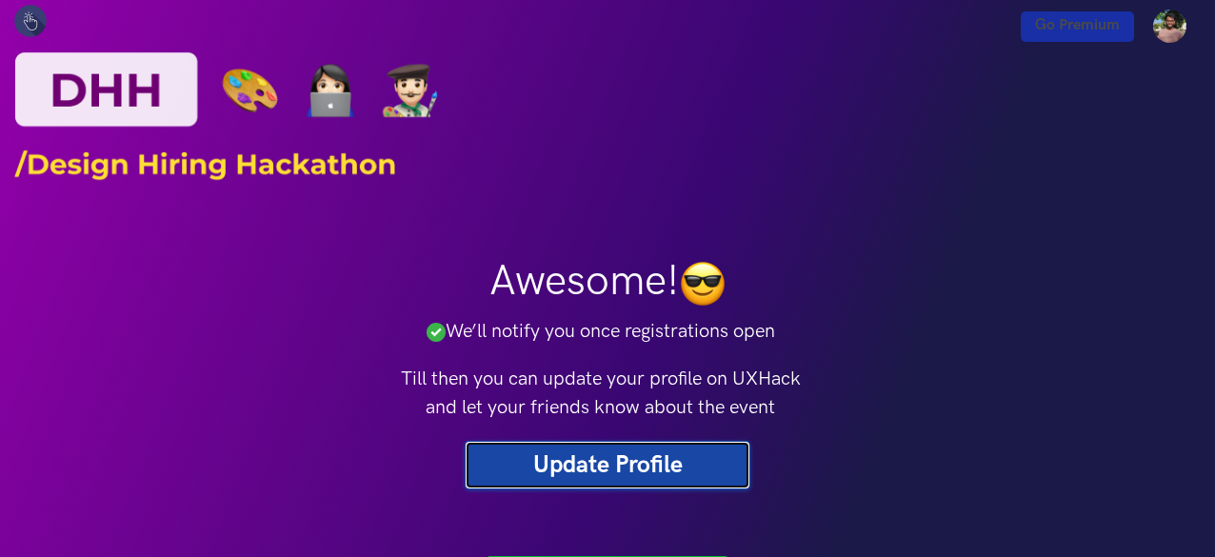
click at [590, 444] on link "Update Profile" at bounding box center [608, 465] width 286 height 49
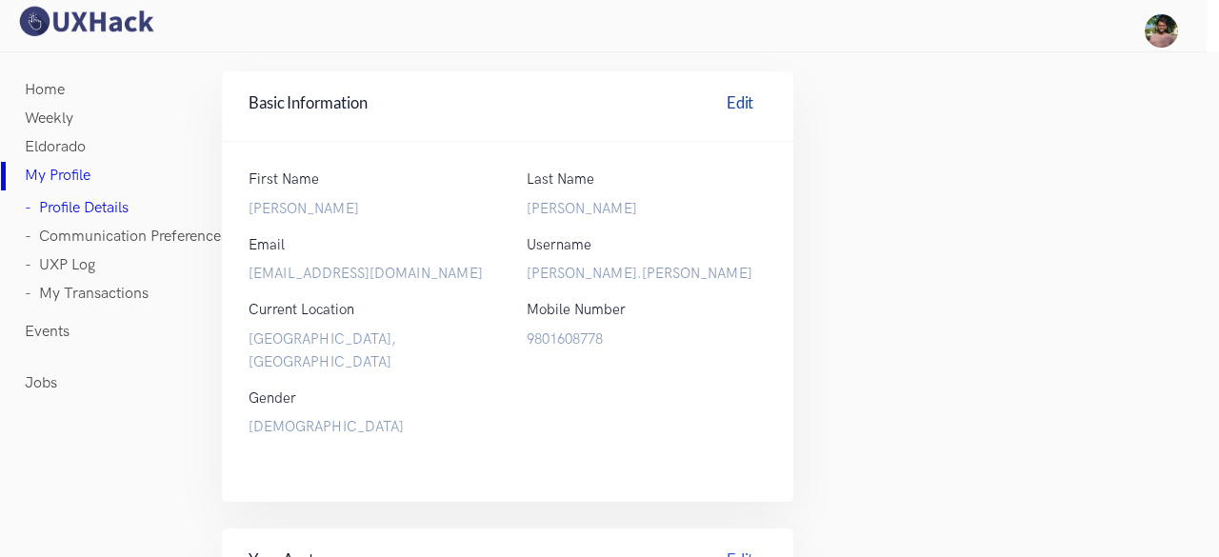
click at [739, 90] on div "Basic Information Edit" at bounding box center [508, 106] width 572 height 70
click at [720, 98] on link "Edit" at bounding box center [739, 106] width 53 height 30
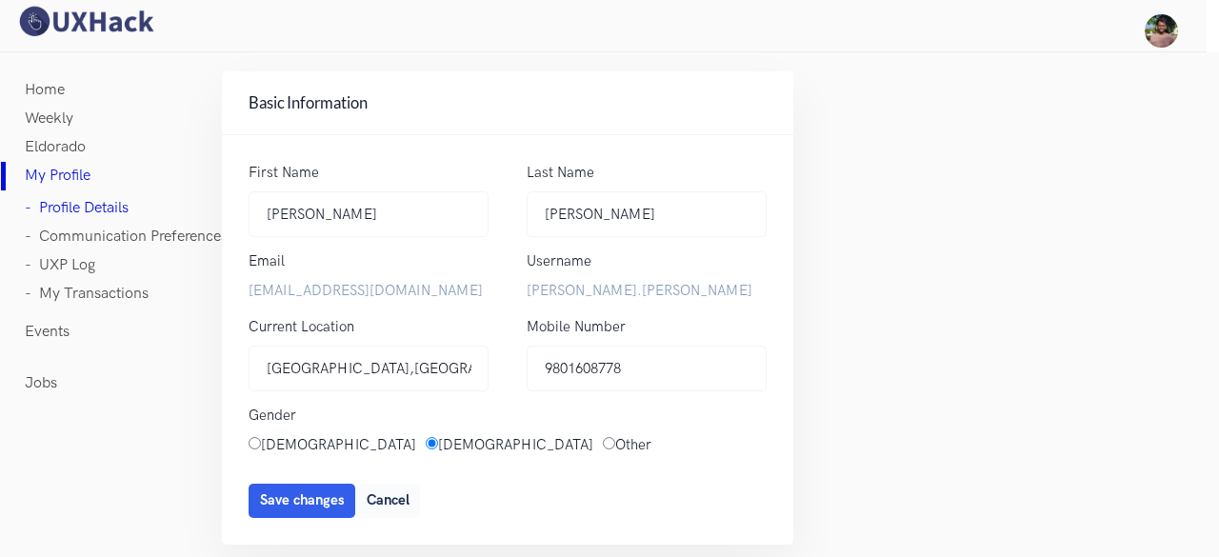
click at [387, 281] on label "[EMAIL_ADDRESS][DOMAIN_NAME]" at bounding box center [369, 291] width 240 height 23
click at [371, 504] on button "Cancel" at bounding box center [387, 501] width 65 height 34
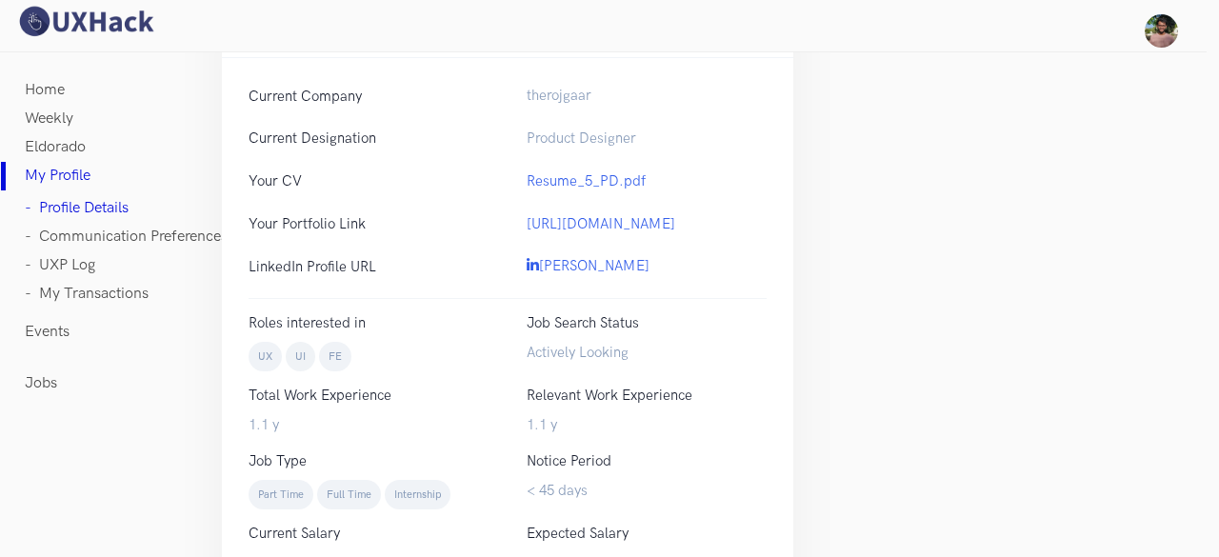
scroll to position [827, 0]
